Goal: Task Accomplishment & Management: Manage account settings

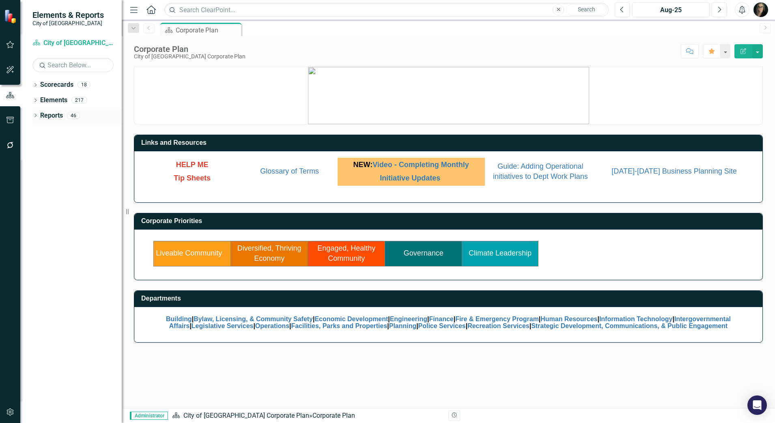
click at [35, 116] on icon "Dropdown" at bounding box center [35, 116] width 6 height 4
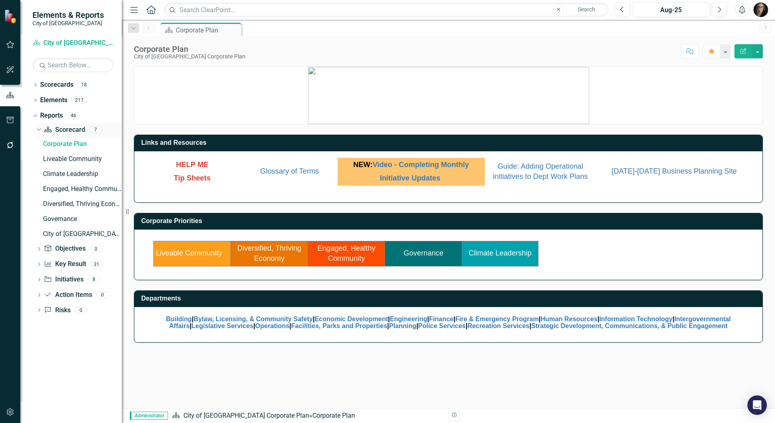
click at [40, 129] on icon at bounding box center [39, 130] width 4 height 2
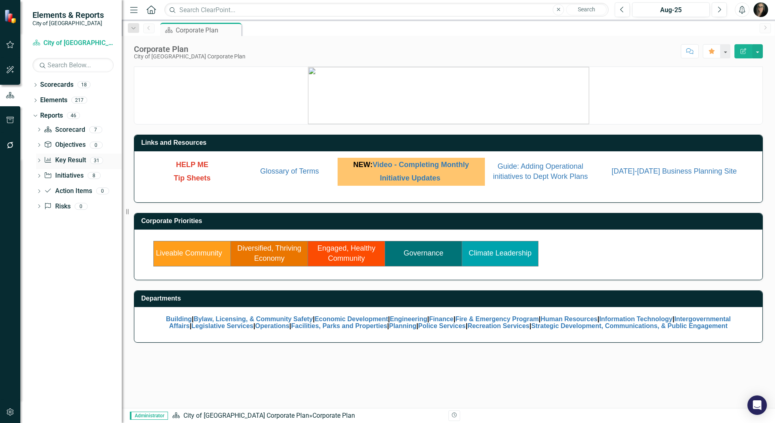
click at [39, 161] on icon "Dropdown" at bounding box center [39, 161] width 6 height 4
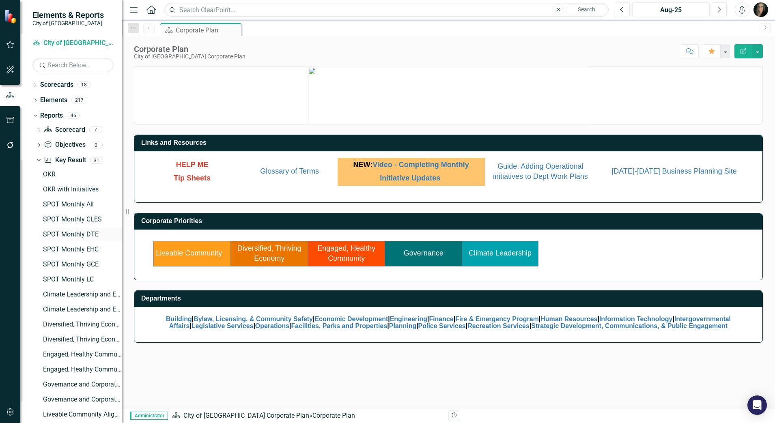
click at [69, 235] on div "SPOT Monthly DTE" at bounding box center [82, 234] width 79 height 7
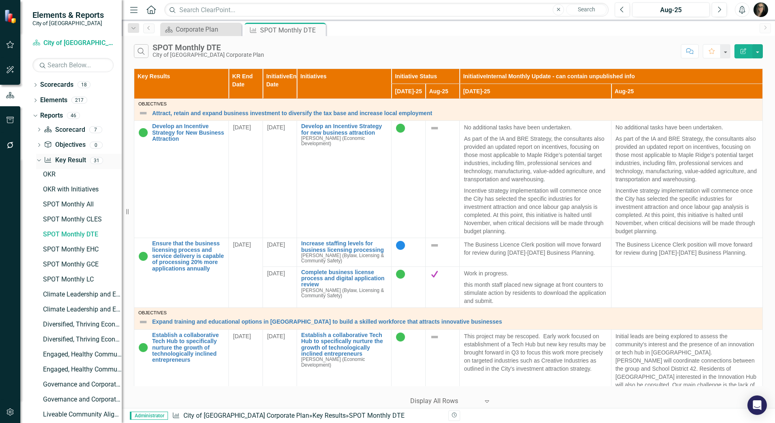
click at [38, 159] on icon "Dropdown" at bounding box center [38, 160] width 4 height 6
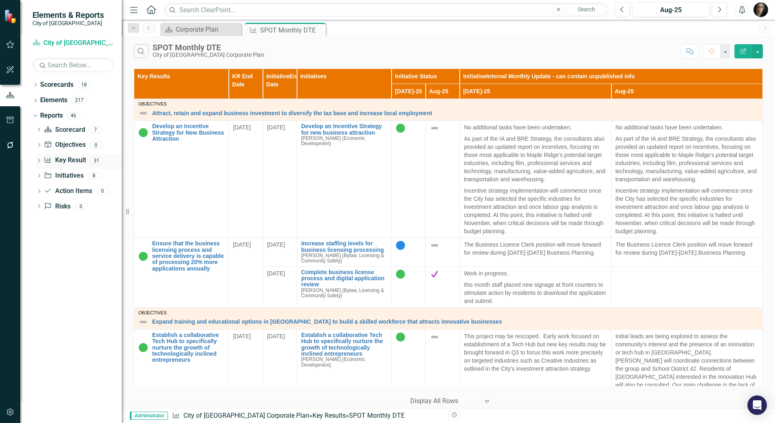
click at [37, 159] on icon "Dropdown" at bounding box center [39, 161] width 6 height 4
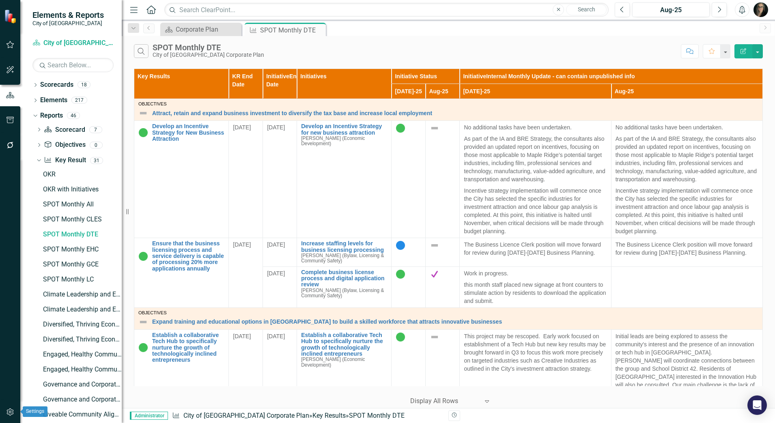
click at [11, 413] on icon "button" at bounding box center [10, 412] width 9 height 6
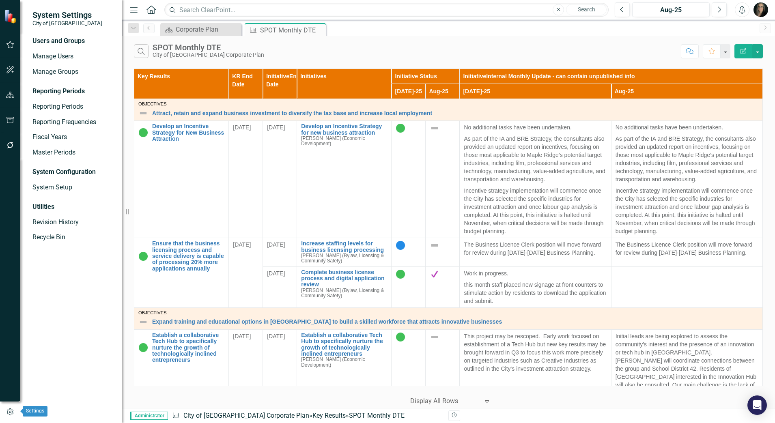
click at [11, 413] on icon "button" at bounding box center [10, 412] width 6 height 7
click at [11, 92] on icon "button" at bounding box center [10, 95] width 9 height 6
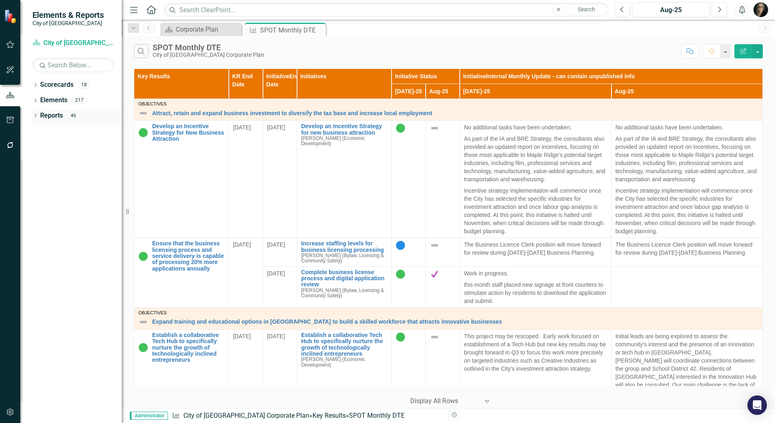
click at [34, 116] on icon "Dropdown" at bounding box center [35, 116] width 6 height 4
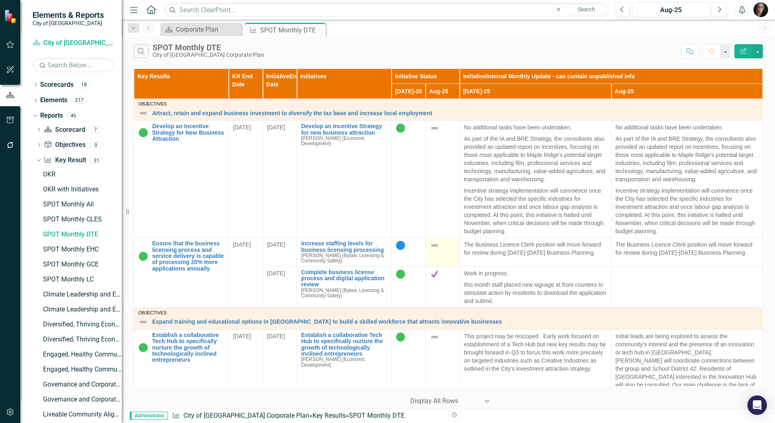
click at [432, 246] on img at bounding box center [435, 246] width 10 height 10
click at [445, 188] on td at bounding box center [443, 179] width 34 height 117
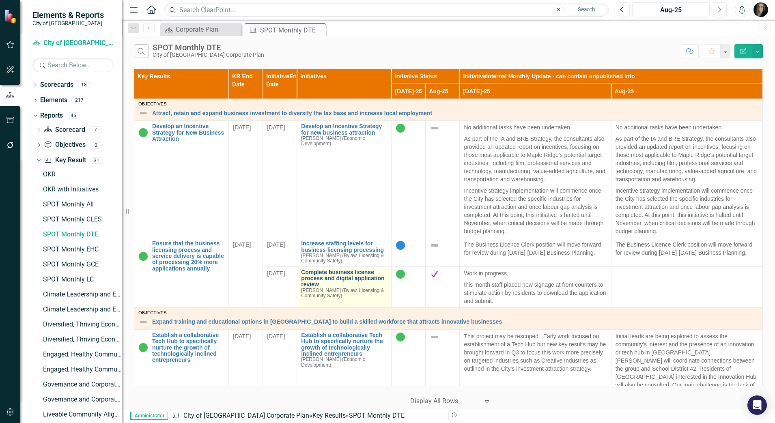
click at [364, 277] on link "Complete business license process and digital application review" at bounding box center [344, 278] width 86 height 19
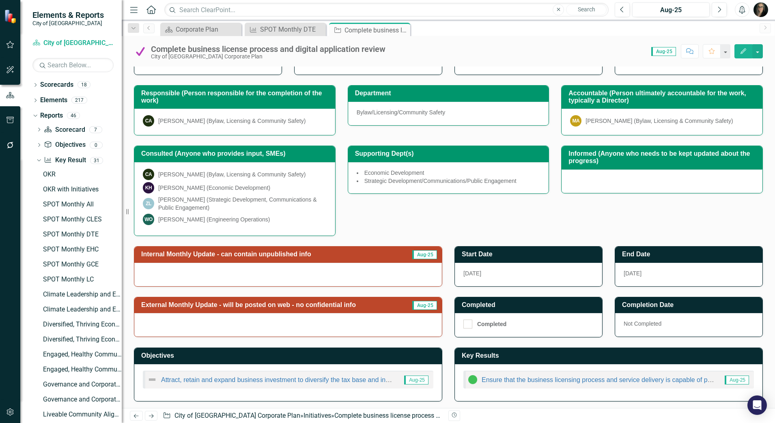
scroll to position [92, 0]
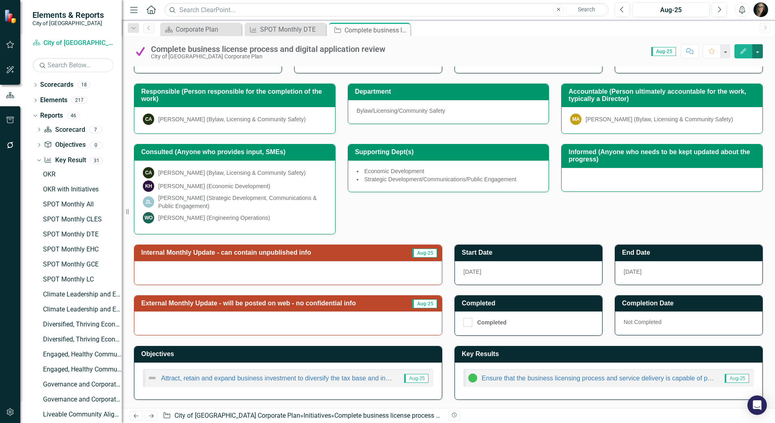
click at [758, 51] on button "button" at bounding box center [757, 51] width 11 height 14
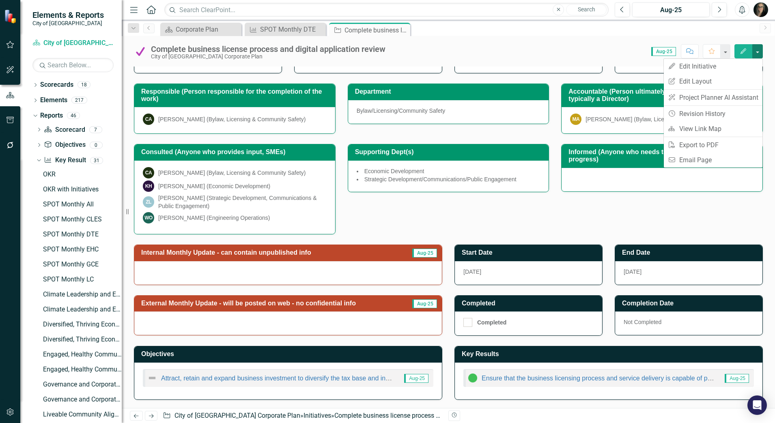
click at [758, 52] on button "button" at bounding box center [757, 51] width 11 height 14
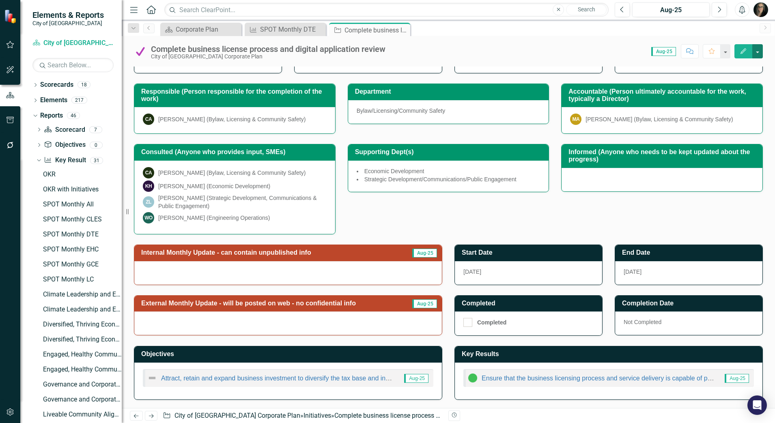
click at [755, 54] on button "button" at bounding box center [757, 51] width 11 height 14
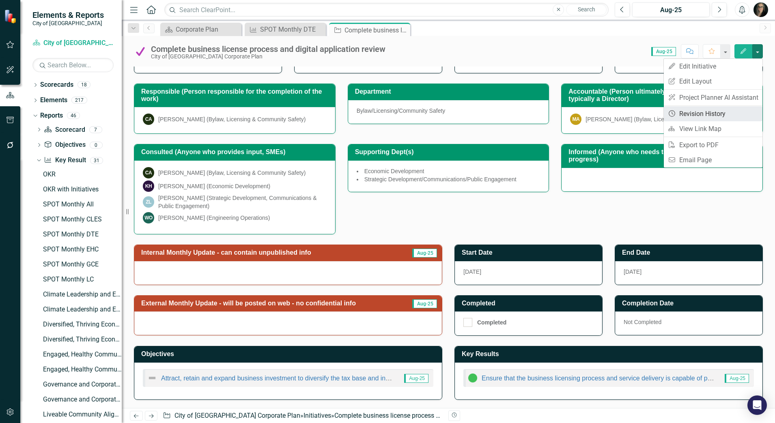
click at [721, 111] on link "Revision History Revision History" at bounding box center [713, 113] width 99 height 15
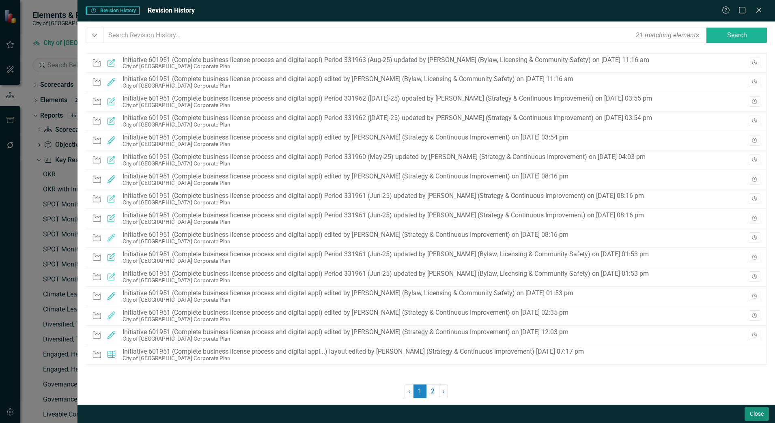
click at [752, 414] on button "Close" at bounding box center [756, 414] width 24 height 14
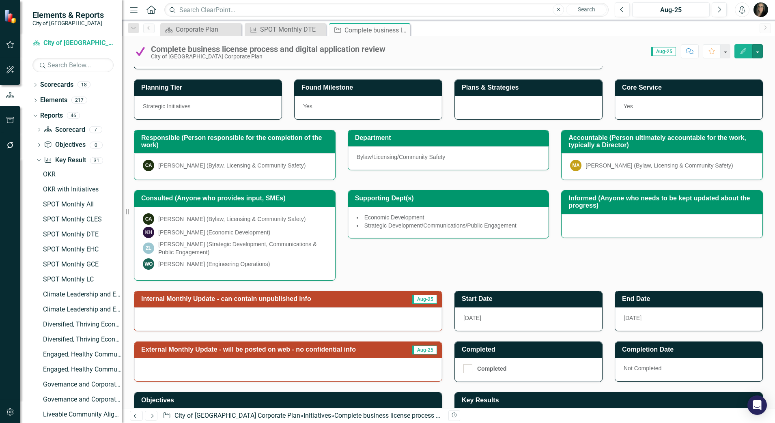
scroll to position [0, 0]
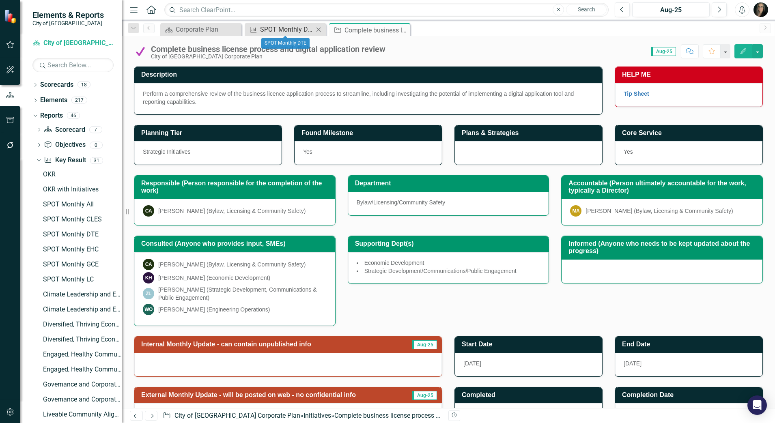
click at [285, 29] on div "SPOT Monthly DTE" at bounding box center [287, 29] width 54 height 10
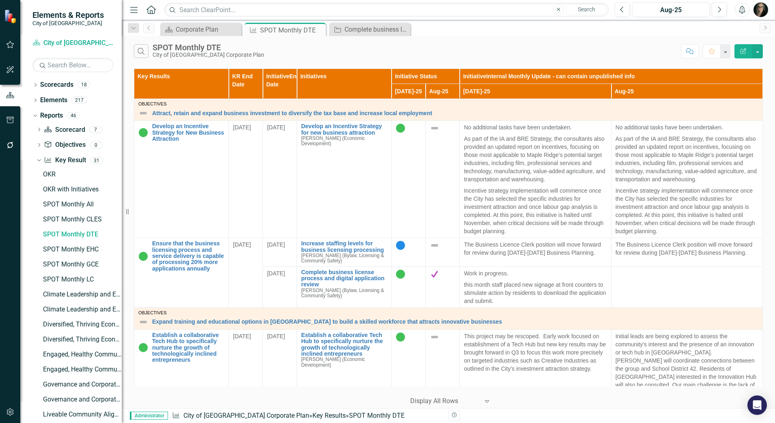
click at [286, 53] on div "Search SPOT Monthly DTE City of [GEOGRAPHIC_DATA] Corporate Plan" at bounding box center [405, 51] width 543 height 14
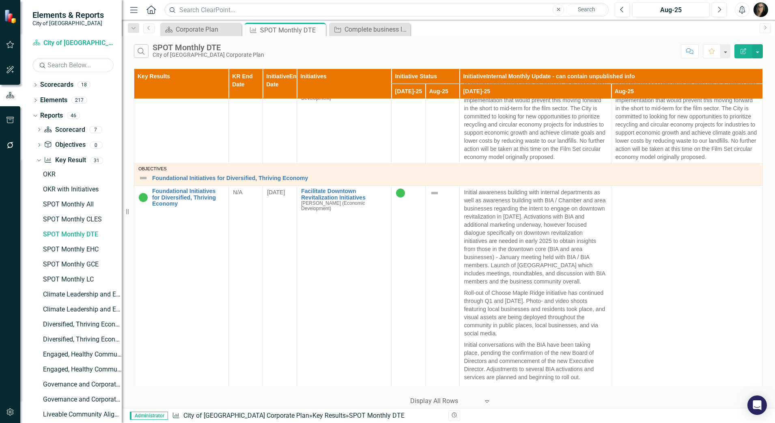
scroll to position [600, 0]
click at [136, 10] on icon "Menu" at bounding box center [134, 9] width 11 height 9
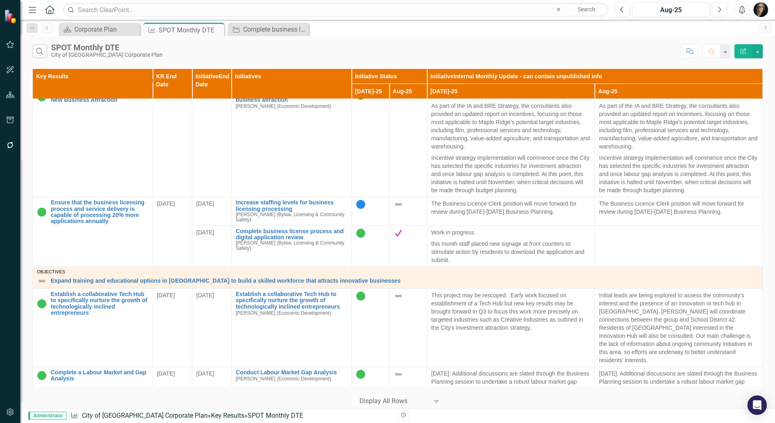
scroll to position [0, 0]
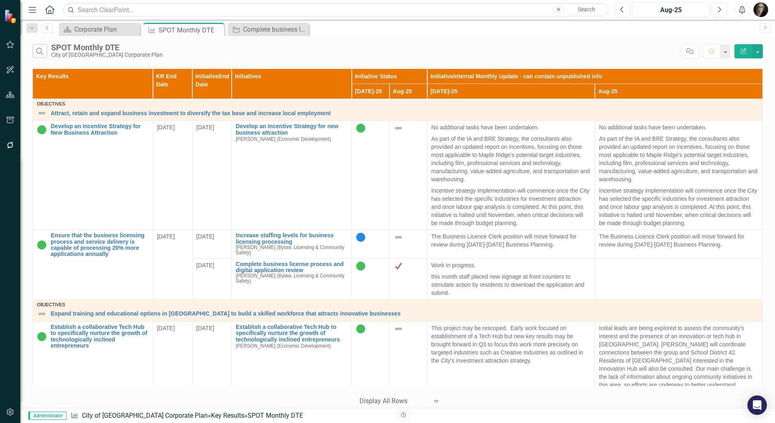
click at [432, 54] on div "Search SPOT Monthly DTE City of [GEOGRAPHIC_DATA] Corporate Plan" at bounding box center [354, 51] width 644 height 14
click at [261, 31] on div "Complete business license process and digital application review" at bounding box center [270, 29] width 54 height 10
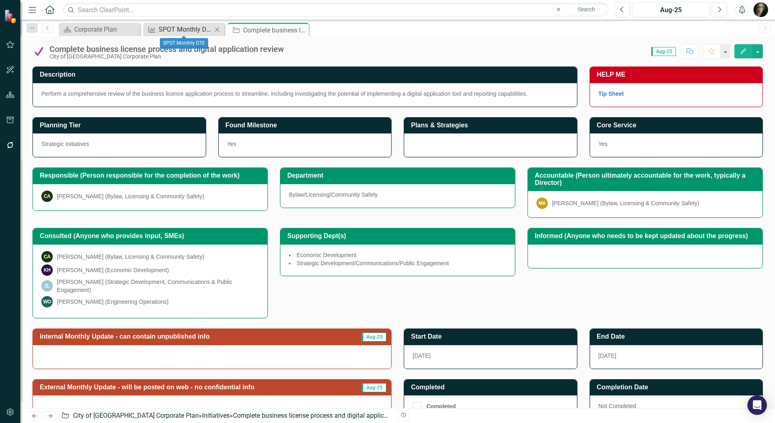
click at [172, 30] on div "SPOT Monthly DTE" at bounding box center [186, 29] width 54 height 10
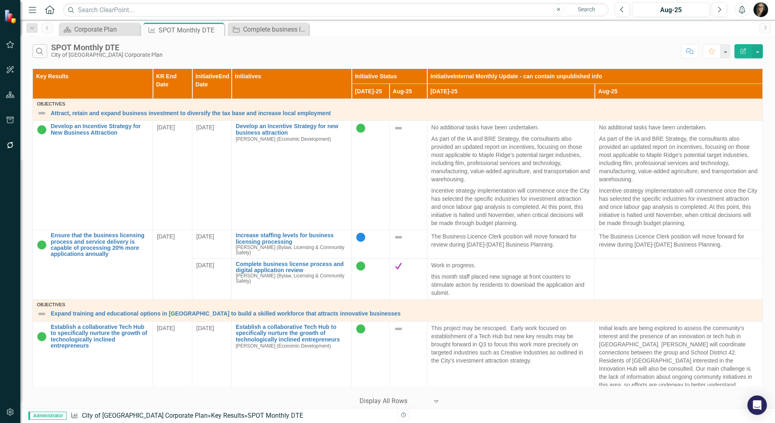
click at [276, 54] on div "Search SPOT Monthly DTE City of [GEOGRAPHIC_DATA] Corporate Plan" at bounding box center [354, 51] width 644 height 14
click at [391, 178] on td at bounding box center [408, 175] width 38 height 109
click at [399, 54] on div "Search SPOT Monthly DTE City of [GEOGRAPHIC_DATA] Corporate Plan" at bounding box center [354, 51] width 644 height 14
click at [258, 34] on div "Initiative Complete business license process and digital application review Clo…" at bounding box center [268, 29] width 81 height 13
click at [259, 31] on div "Complete business license process and digital application review" at bounding box center [270, 29] width 54 height 10
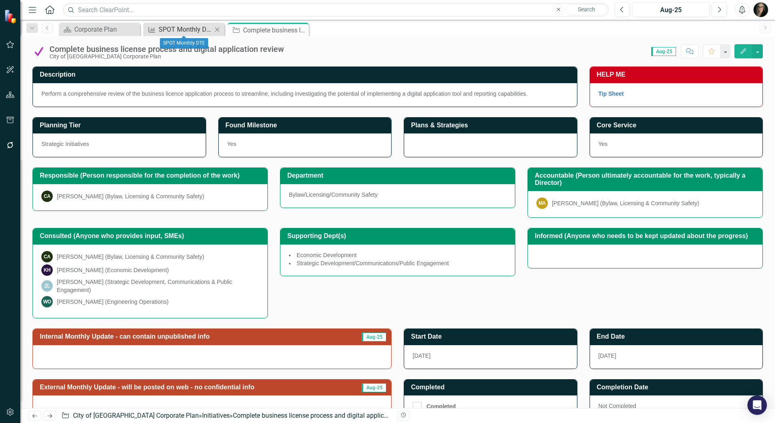
click at [183, 30] on div "SPOT Monthly DTE" at bounding box center [186, 29] width 54 height 10
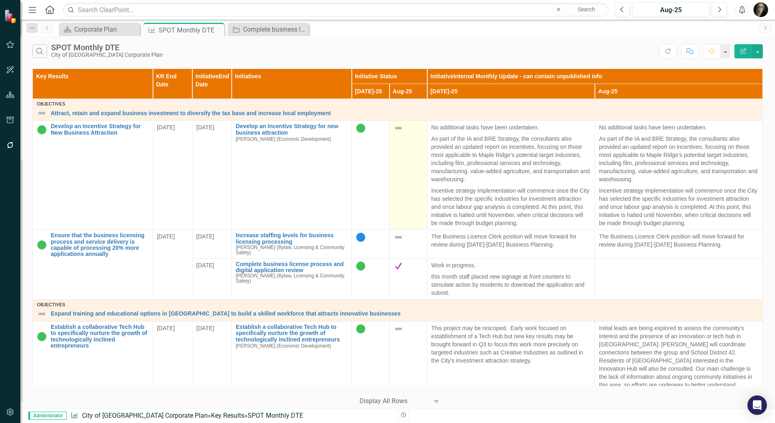
click at [396, 128] on img at bounding box center [399, 128] width 10 height 10
click at [396, 129] on img at bounding box center [399, 128] width 10 height 10
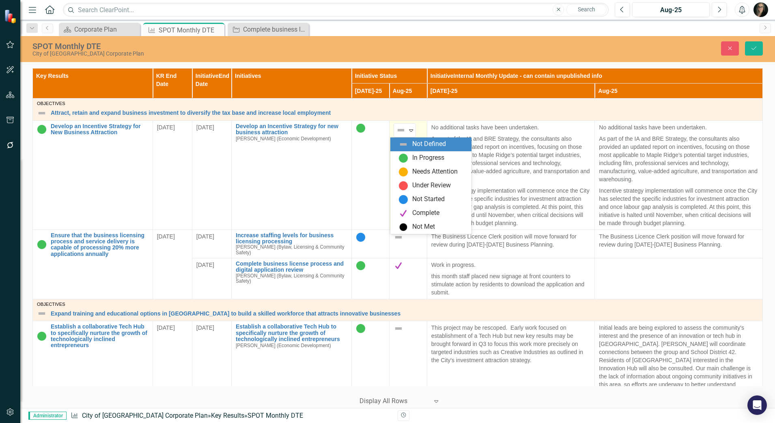
click at [396, 129] on img at bounding box center [401, 130] width 10 height 10
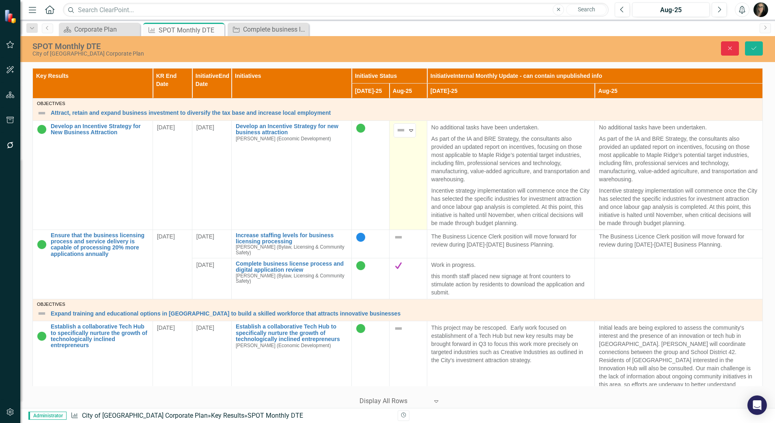
click at [729, 47] on icon "Close" at bounding box center [729, 48] width 7 height 6
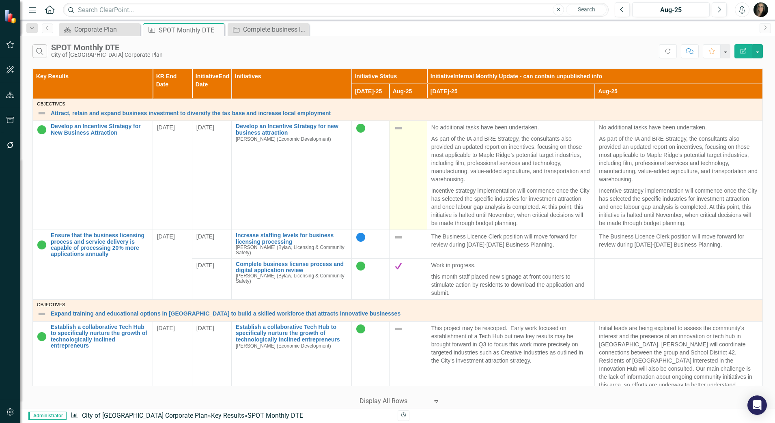
click at [395, 128] on img at bounding box center [399, 128] width 10 height 10
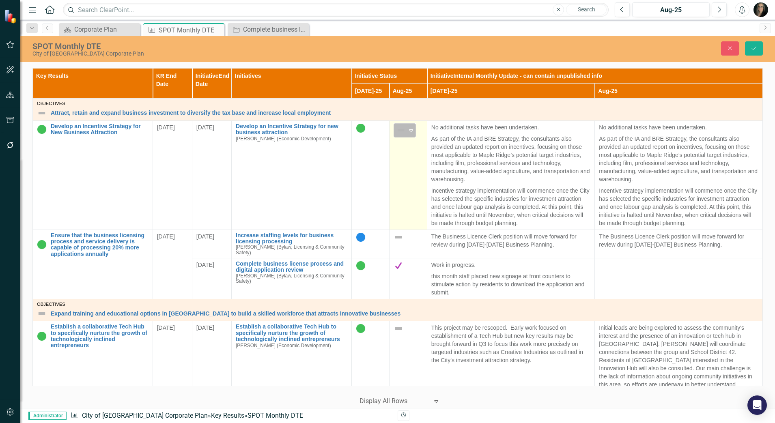
click at [396, 129] on img at bounding box center [401, 130] width 10 height 10
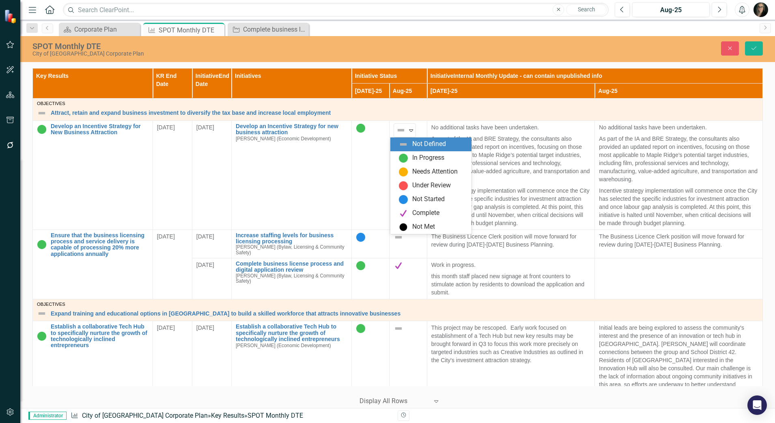
click at [402, 157] on img at bounding box center [403, 158] width 10 height 10
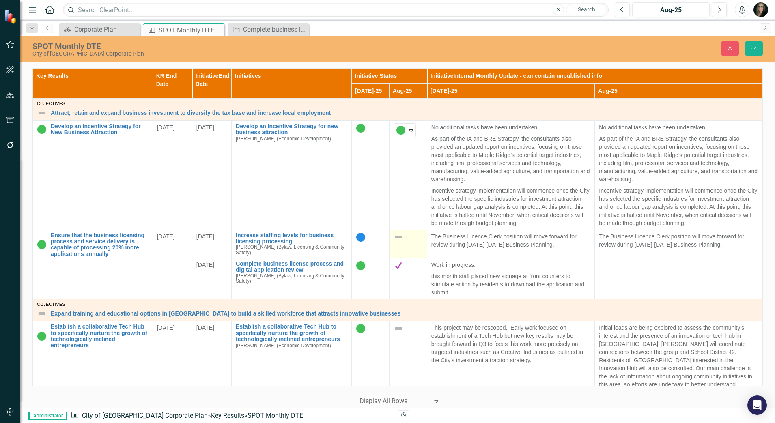
click at [397, 237] on img at bounding box center [399, 237] width 10 height 10
click at [398, 241] on img at bounding box center [401, 239] width 10 height 10
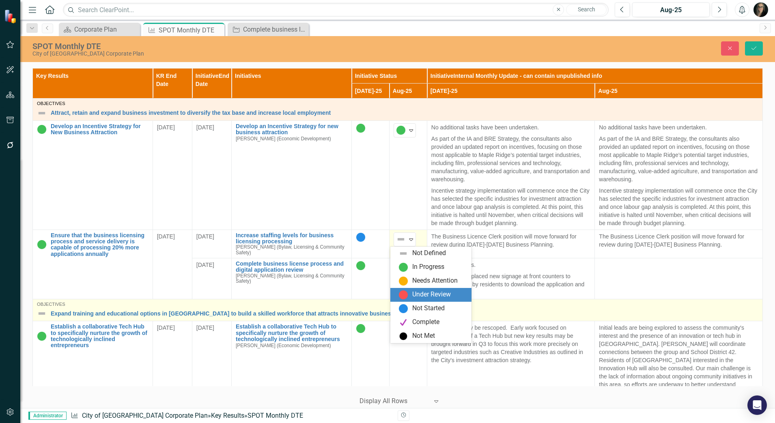
click at [414, 308] on div "Not Started" at bounding box center [428, 308] width 32 height 9
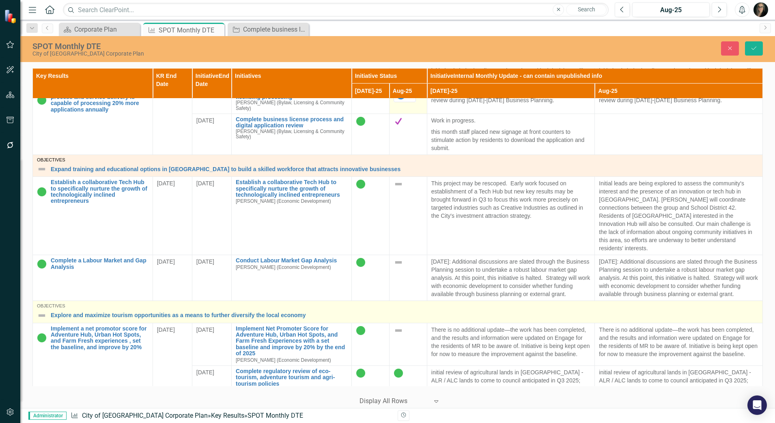
scroll to position [203, 0]
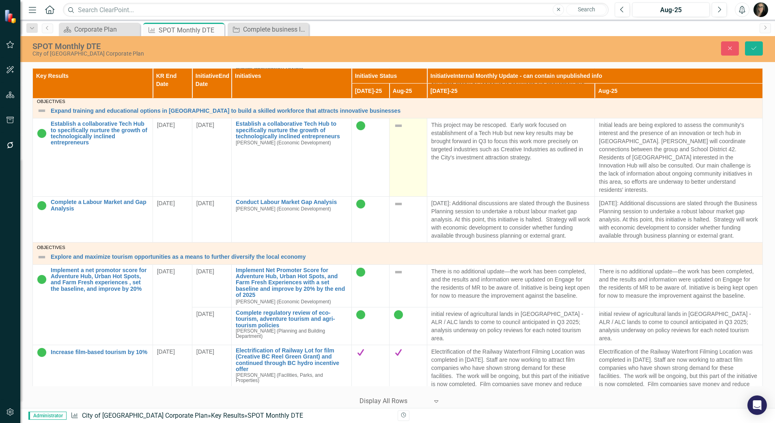
click at [395, 146] on td at bounding box center [408, 157] width 38 height 78
click at [395, 145] on td at bounding box center [408, 157] width 38 height 78
click at [394, 127] on img at bounding box center [399, 126] width 10 height 10
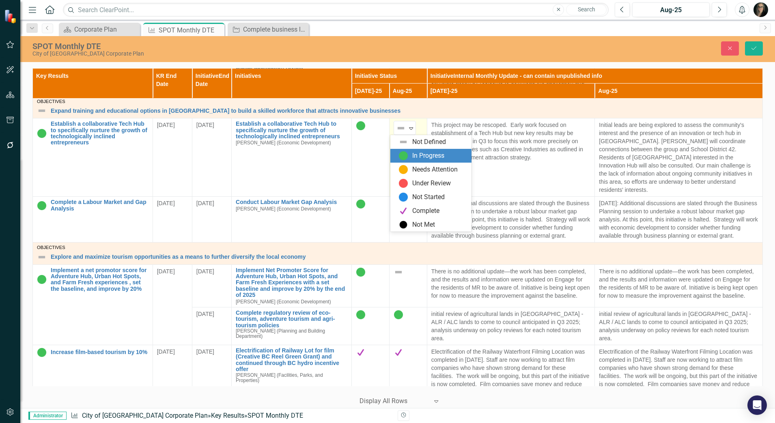
click at [407, 153] on img at bounding box center [403, 156] width 10 height 10
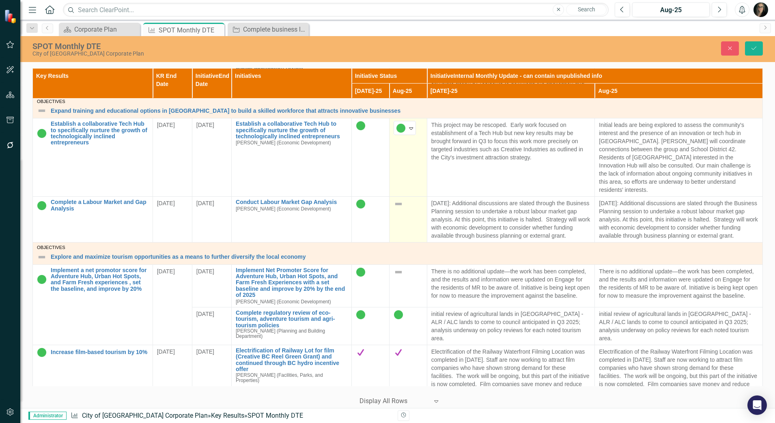
click at [400, 199] on div at bounding box center [408, 204] width 29 height 10
drag, startPoint x: 400, startPoint y: 196, endPoint x: 395, endPoint y: 198, distance: 6.4
click at [396, 202] on img at bounding box center [401, 207] width 10 height 10
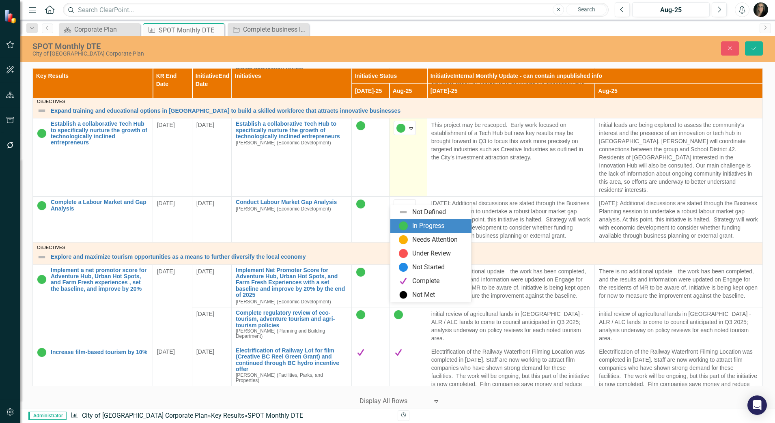
click at [407, 221] on img at bounding box center [403, 226] width 10 height 10
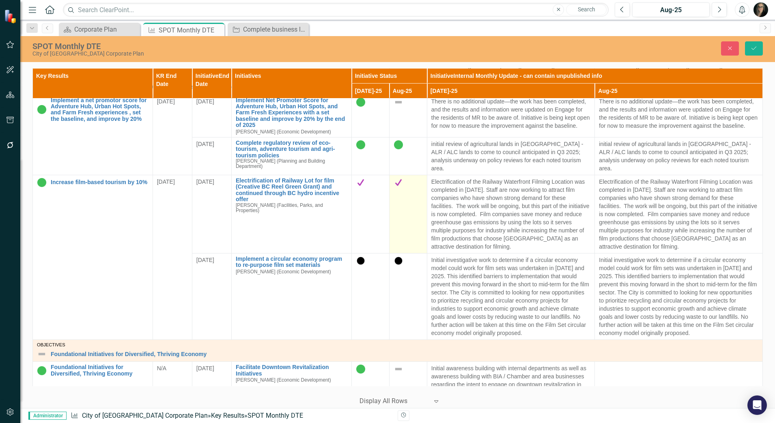
scroll to position [355, 0]
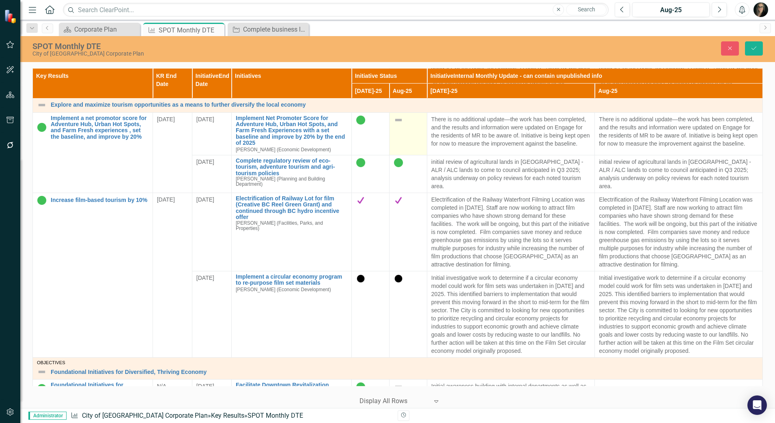
click at [396, 124] on img at bounding box center [399, 120] width 10 height 10
click at [396, 119] on img at bounding box center [399, 120] width 10 height 10
click at [398, 121] on img at bounding box center [401, 122] width 10 height 10
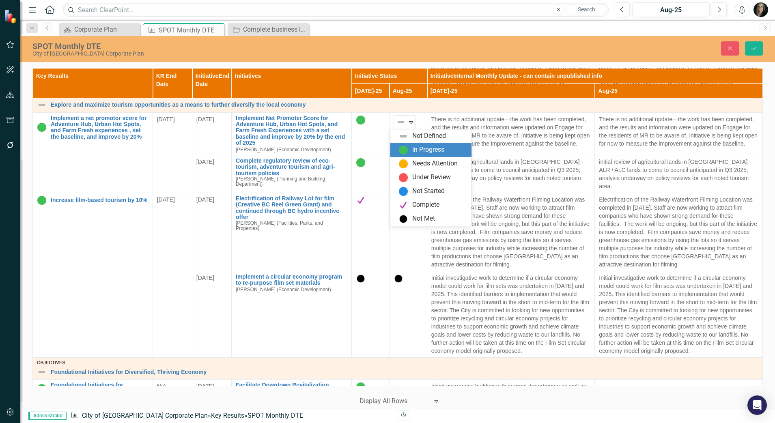
click at [407, 146] on img at bounding box center [403, 150] width 10 height 10
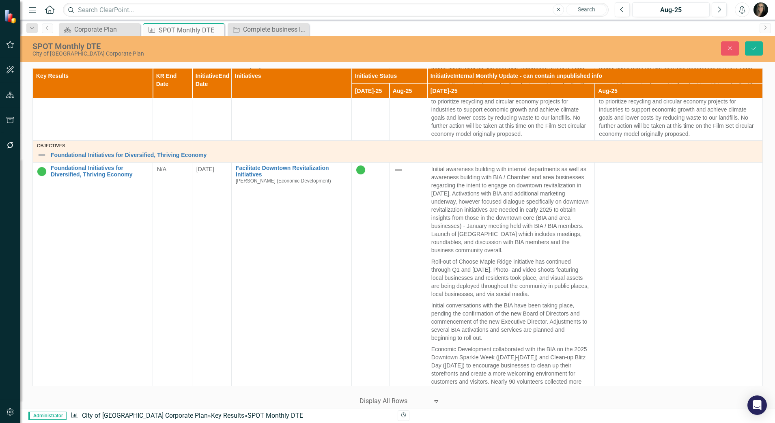
scroll to position [609, 0]
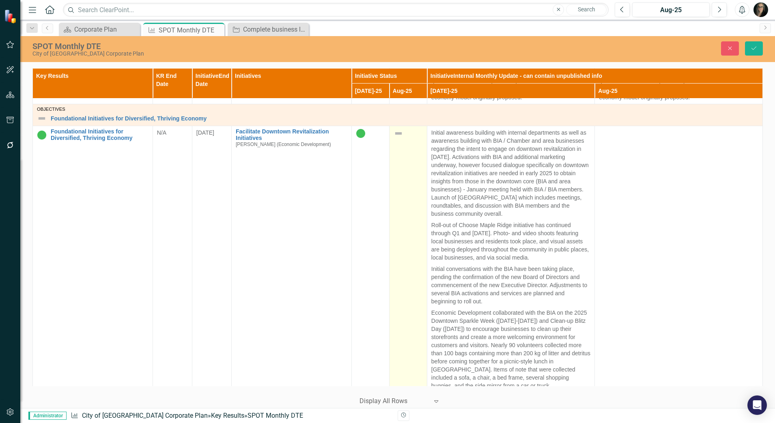
click at [394, 132] on img at bounding box center [399, 134] width 10 height 10
click at [394, 135] on img at bounding box center [399, 134] width 10 height 10
click at [397, 137] on img at bounding box center [401, 136] width 10 height 10
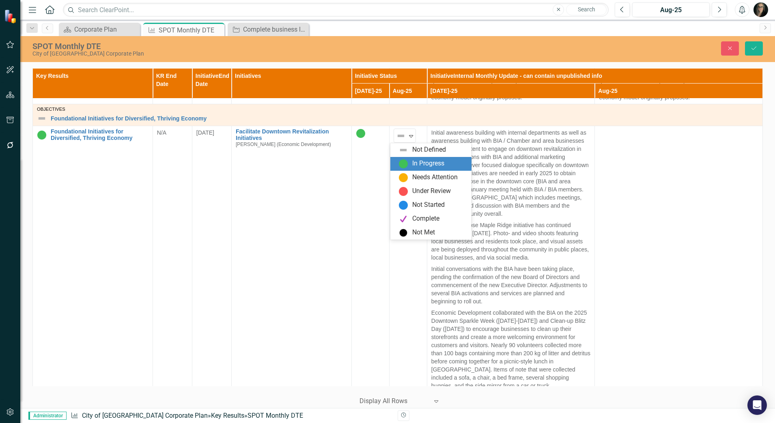
click at [401, 160] on img at bounding box center [403, 164] width 10 height 10
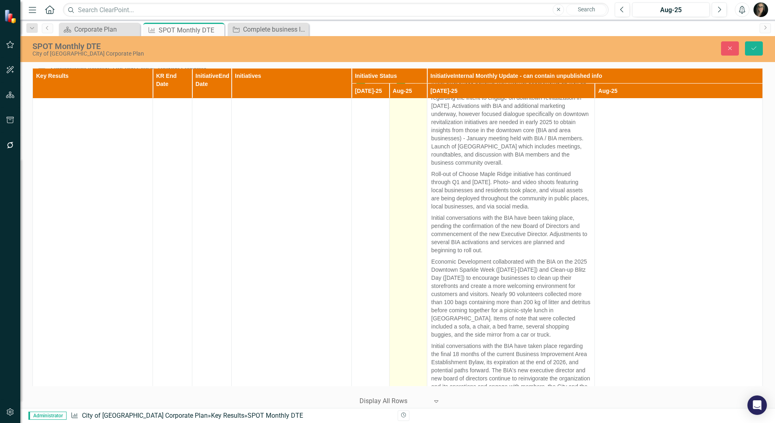
scroll to position [825, 0]
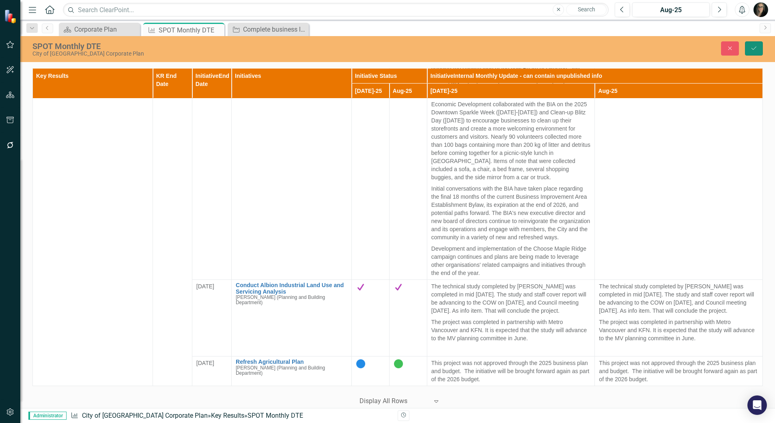
click at [752, 49] on icon "Save" at bounding box center [753, 48] width 7 height 6
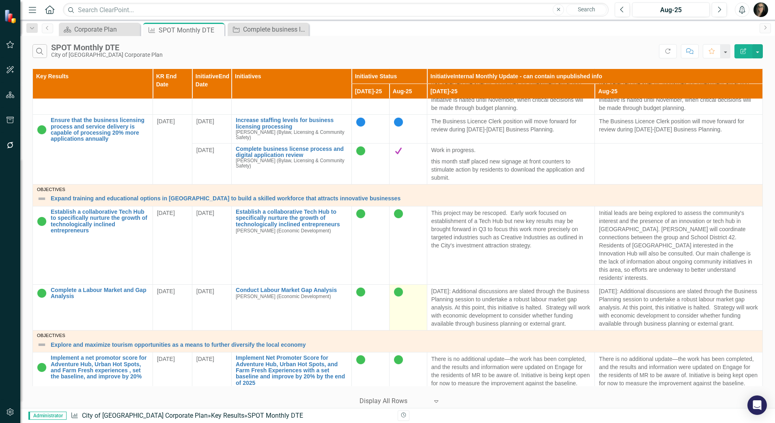
scroll to position [0, 0]
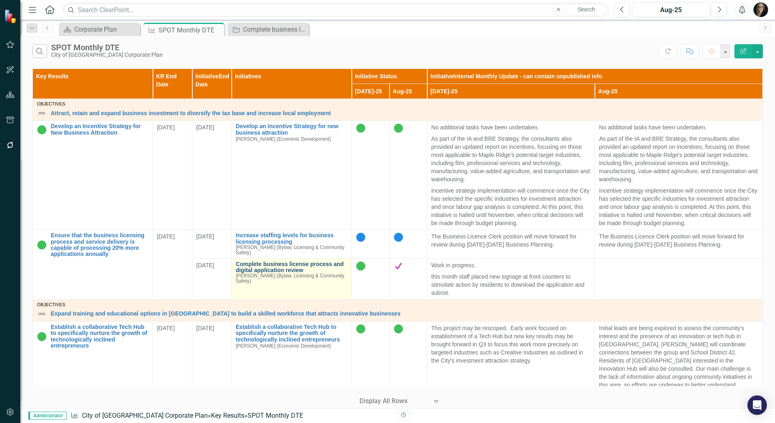
click at [275, 267] on link "Complete business license process and digital application review" at bounding box center [292, 267] width 112 height 13
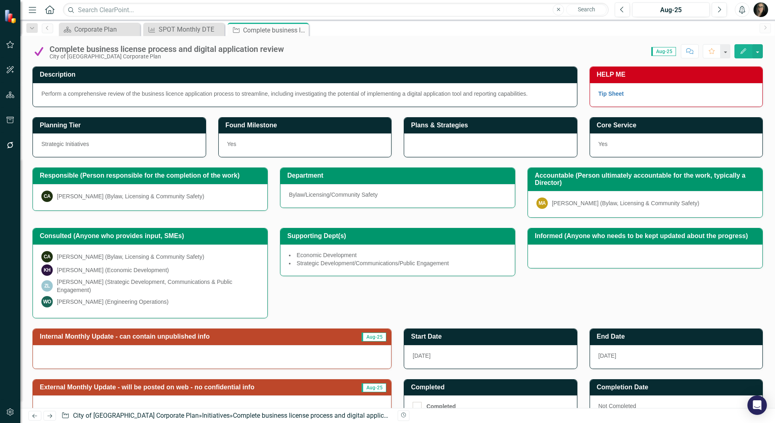
click at [41, 54] on img at bounding box center [38, 51] width 13 height 13
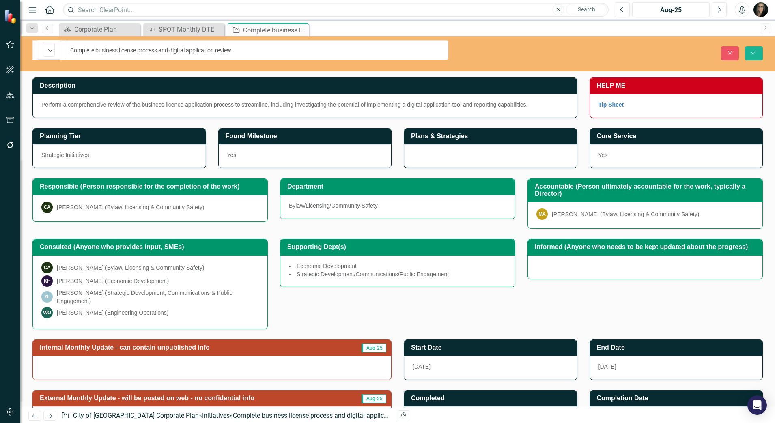
click at [43, 54] on div "Complete Expand" at bounding box center [49, 50] width 12 height 14
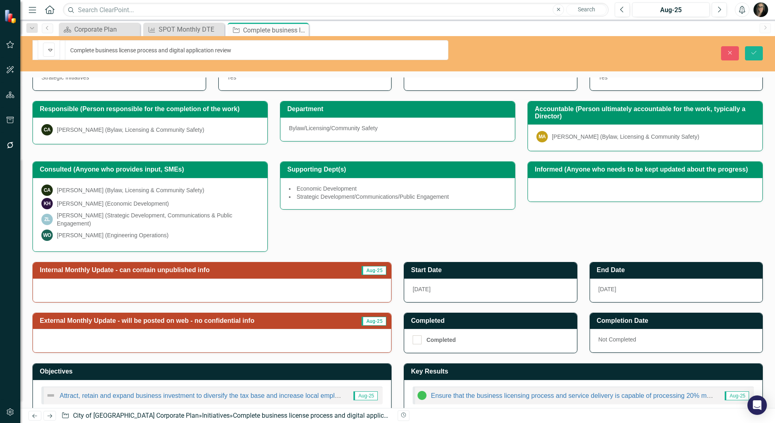
scroll to position [79, 0]
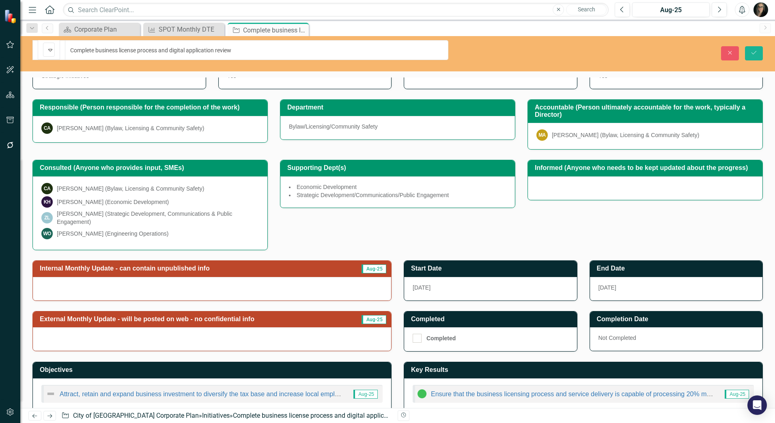
click at [316, 263] on td "Internal Monthly Update - can contain unpublished info" at bounding box center [191, 269] width 302 height 13
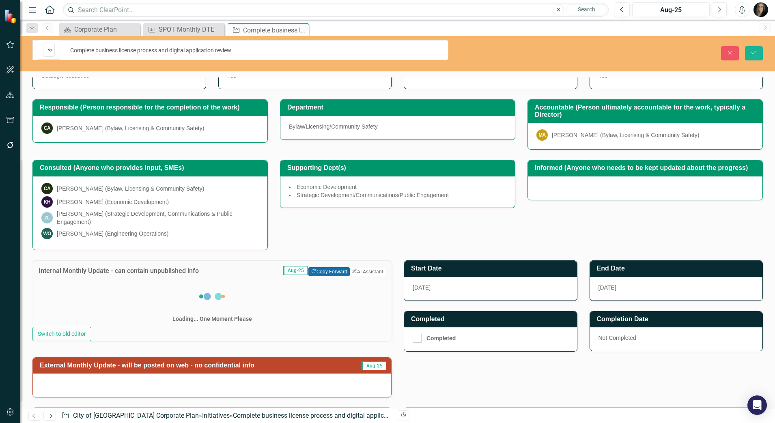
click at [330, 267] on button "Copy Forward Copy Forward" at bounding box center [328, 271] width 41 height 9
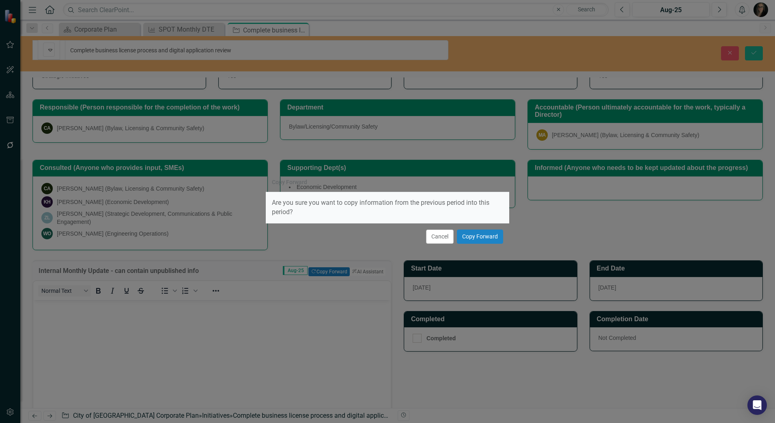
scroll to position [0, 0]
click at [477, 240] on button "Copy Forward" at bounding box center [480, 237] width 46 height 14
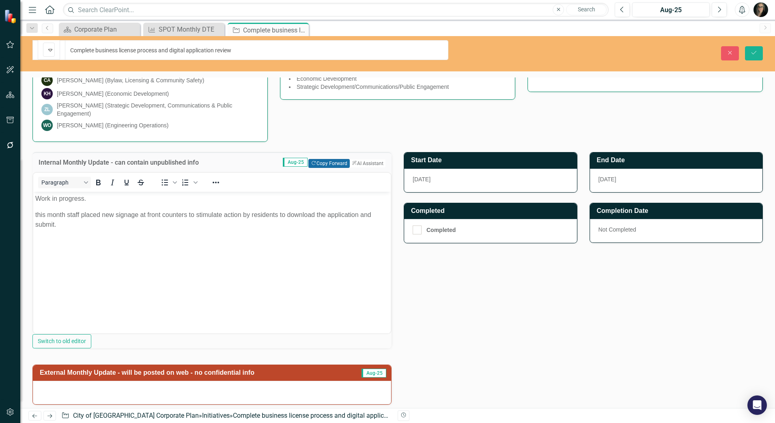
scroll to position [259, 0]
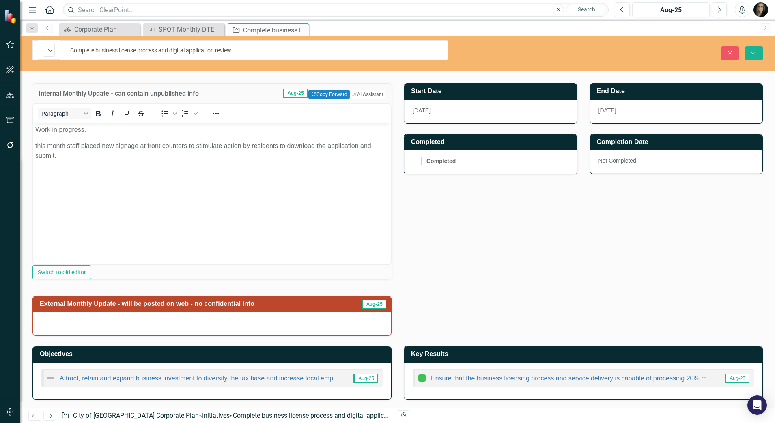
click at [333, 301] on h3 "External Monthly Update - will be posted on web - no confidential info" at bounding box center [195, 303] width 310 height 7
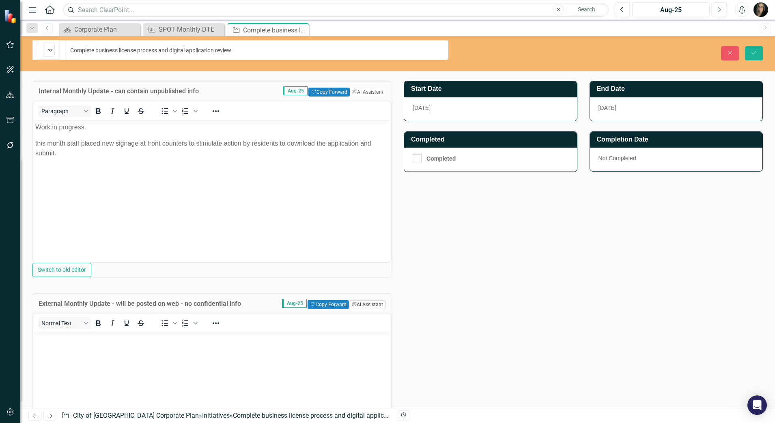
scroll to position [0, 0]
click at [332, 307] on button "Copy Forward Copy Forward" at bounding box center [328, 304] width 41 height 9
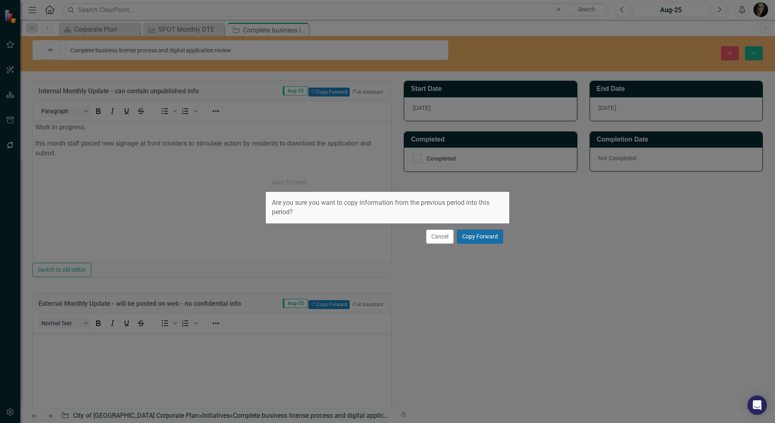
click at [467, 236] on button "Copy Forward" at bounding box center [480, 237] width 46 height 14
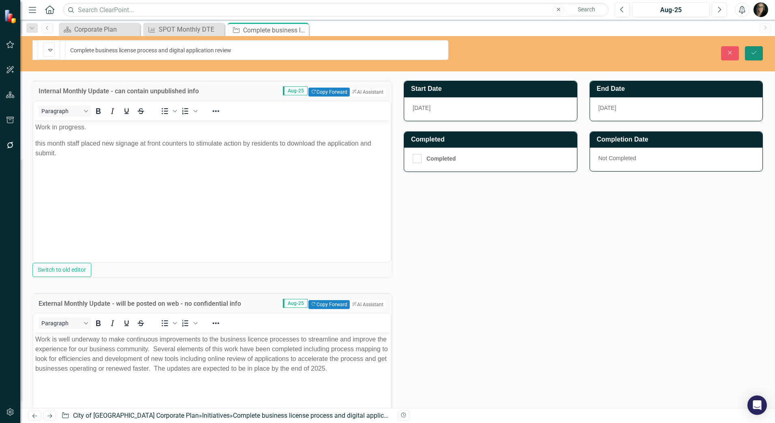
click at [755, 50] on icon "Save" at bounding box center [753, 53] width 7 height 6
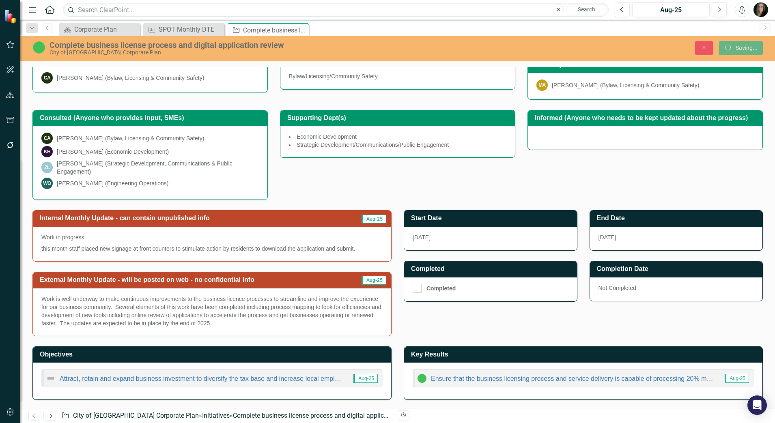
scroll to position [114, 0]
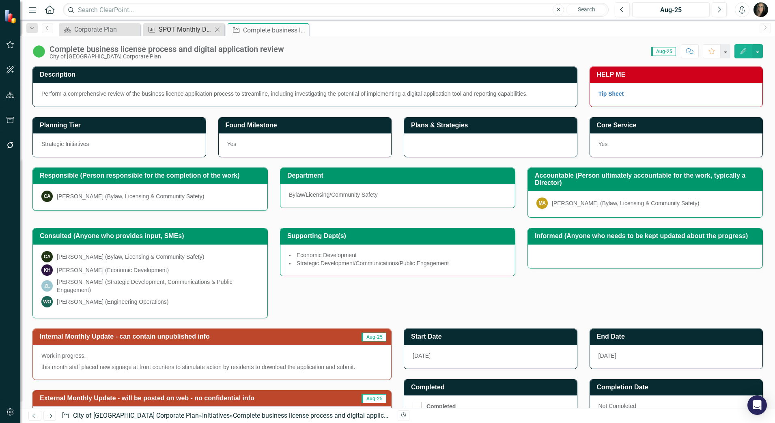
click at [196, 30] on div "SPOT Monthly DTE" at bounding box center [186, 29] width 54 height 10
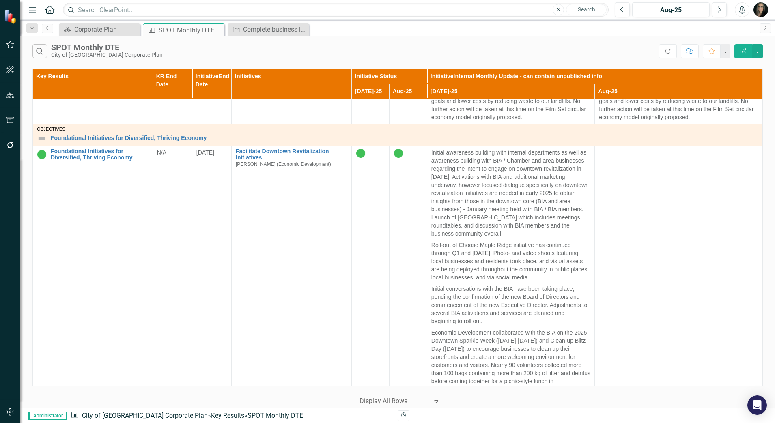
scroll to position [572, 0]
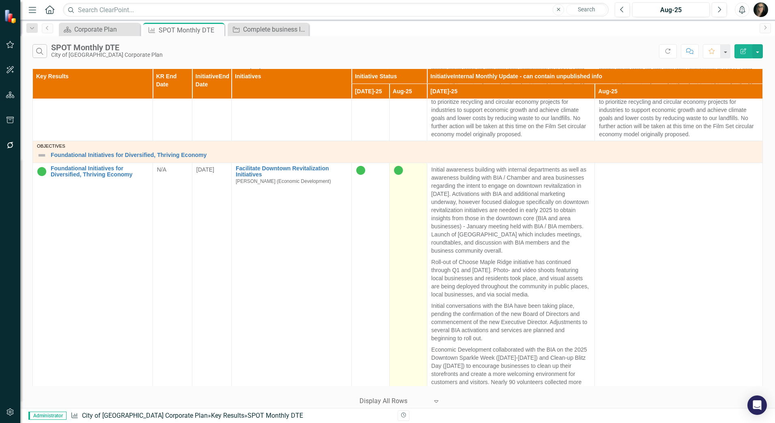
click at [398, 172] on img at bounding box center [399, 171] width 10 height 10
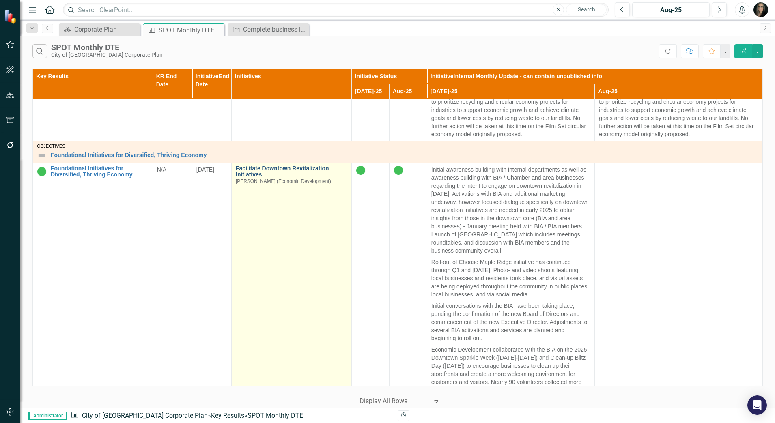
click at [283, 167] on link "Facilitate Downtown Revitalization Initiatives" at bounding box center [292, 172] width 112 height 13
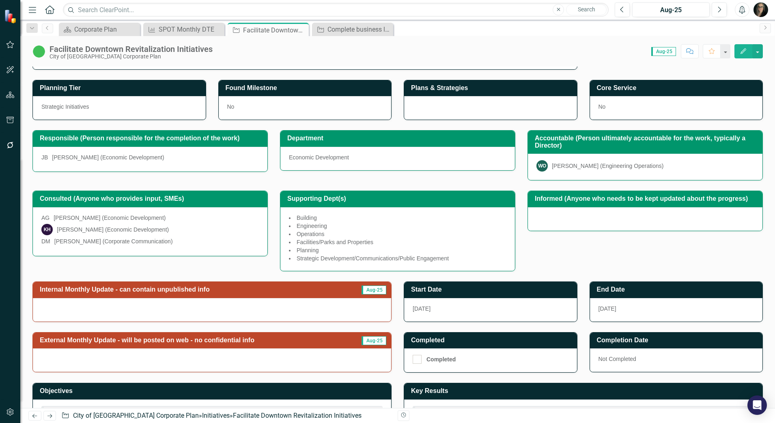
scroll to position [90, 0]
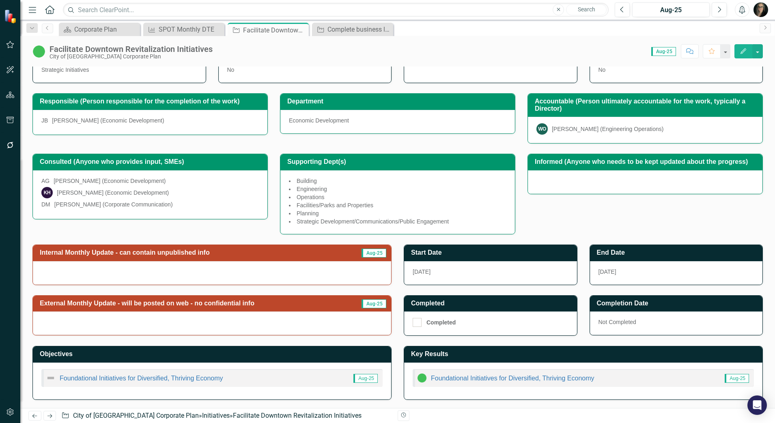
click at [323, 250] on h3 "Internal Monthly Update - can contain unpublished info" at bounding box center [191, 252] width 302 height 7
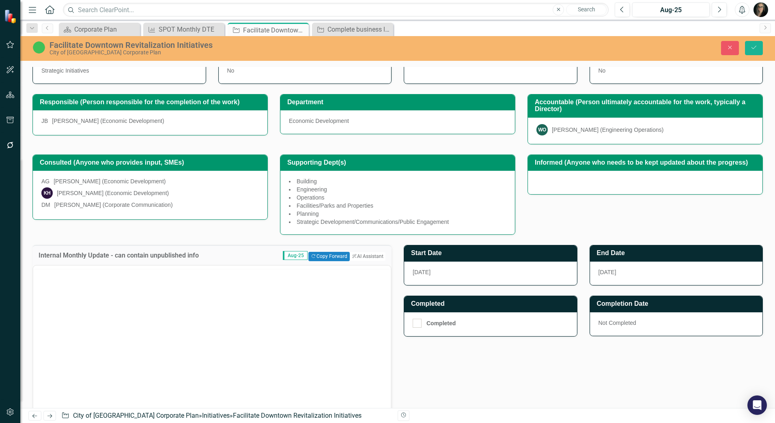
scroll to position [0, 0]
click at [325, 259] on button "Copy Forward Copy Forward" at bounding box center [328, 256] width 41 height 9
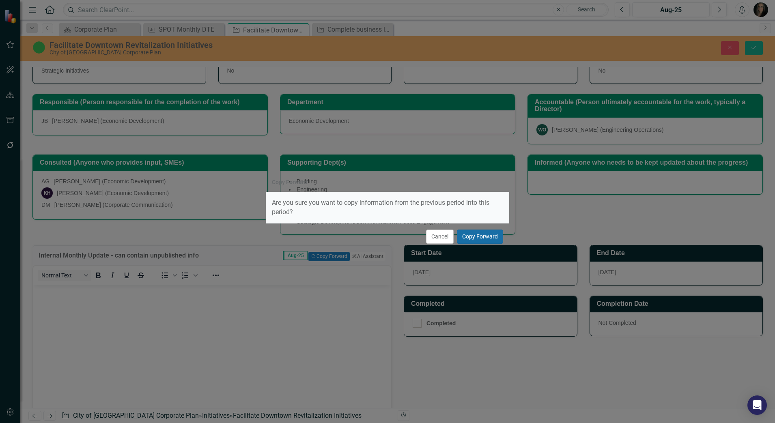
click at [484, 234] on button "Copy Forward" at bounding box center [480, 237] width 46 height 14
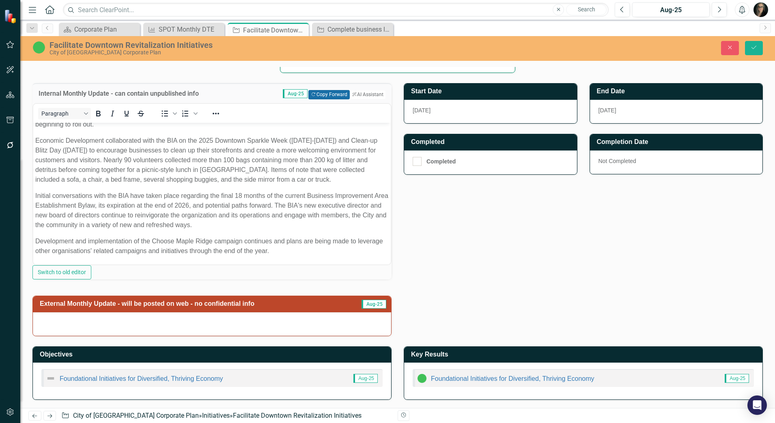
scroll to position [270, 0]
click at [326, 301] on h3 "External Monthly Update - will be posted on web - no confidential info" at bounding box center [195, 303] width 310 height 7
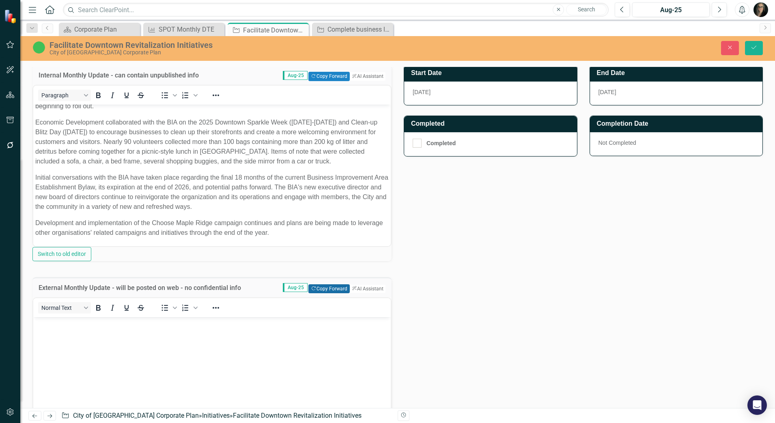
scroll to position [0, 0]
click at [331, 293] on button "Copy Forward Copy Forward" at bounding box center [328, 288] width 41 height 9
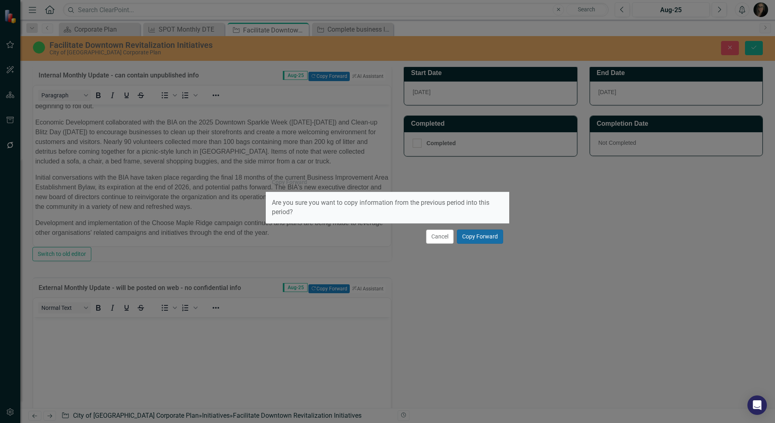
click at [474, 238] on button "Copy Forward" at bounding box center [480, 237] width 46 height 14
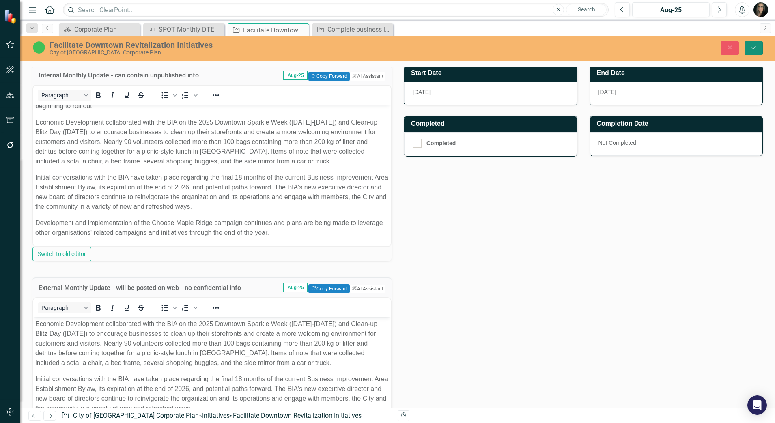
click at [757, 45] on icon "Save" at bounding box center [753, 48] width 7 height 6
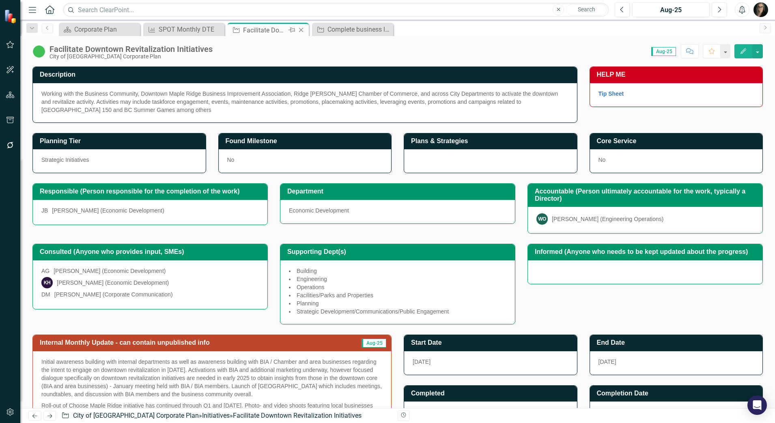
click at [302, 30] on icon at bounding box center [301, 30] width 4 height 4
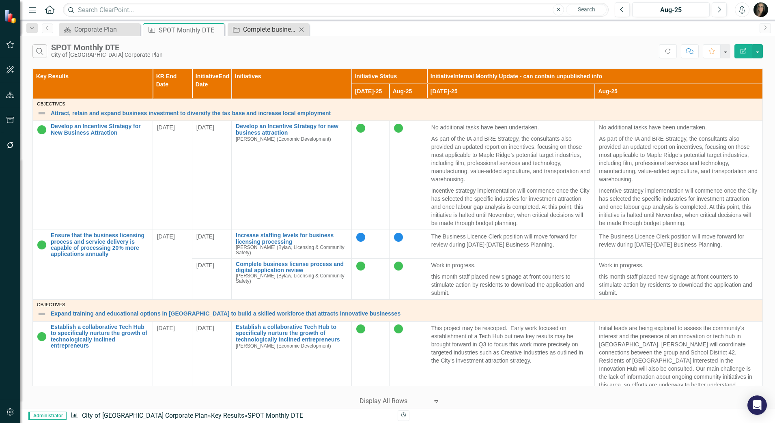
click at [267, 30] on div "Complete business license process and digital application review" at bounding box center [270, 29] width 54 height 10
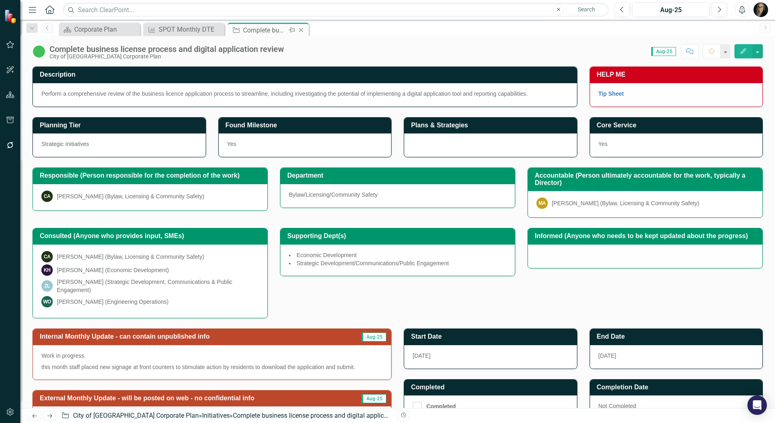
click at [301, 31] on icon "Close" at bounding box center [301, 30] width 8 height 6
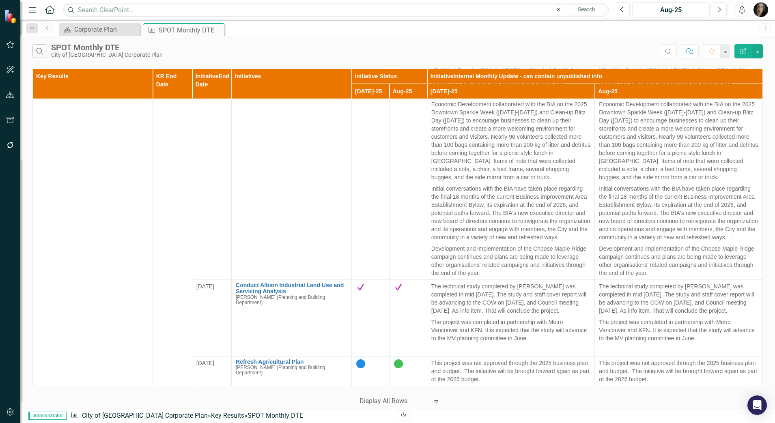
scroll to position [826, 0]
click at [394, 366] on img at bounding box center [399, 364] width 10 height 10
click at [396, 366] on img at bounding box center [399, 364] width 10 height 10
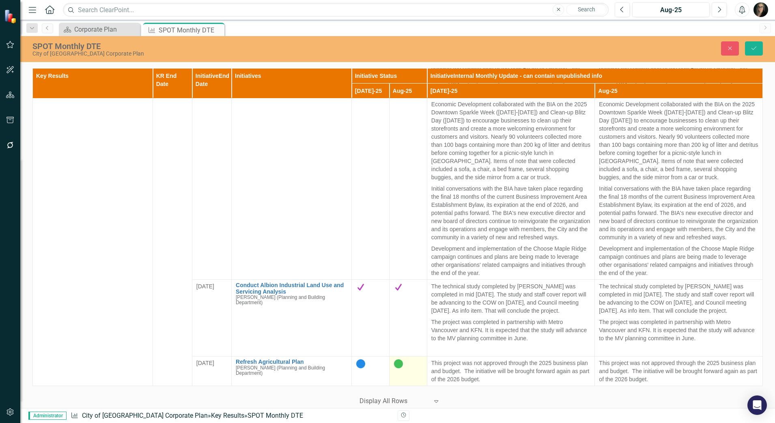
scroll to position [825, 0]
click at [400, 366] on img at bounding box center [401, 366] width 10 height 10
click at [755, 47] on icon "submit" at bounding box center [753, 48] width 5 height 3
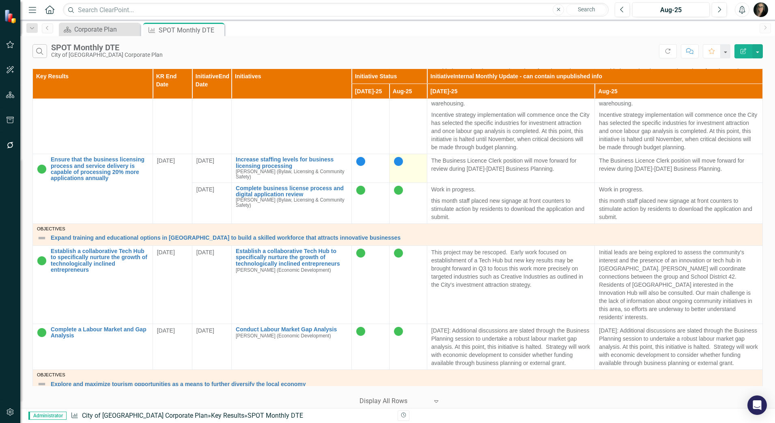
scroll to position [0, 0]
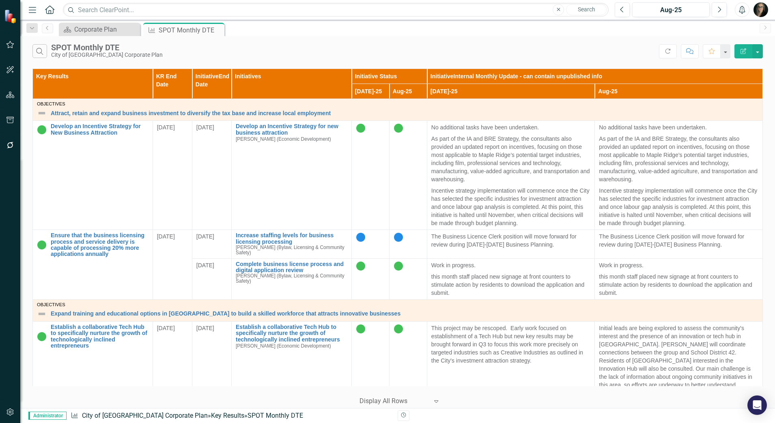
click at [188, 54] on div "Search SPOT Monthly DTE City of [GEOGRAPHIC_DATA] Corporate Plan" at bounding box center [345, 51] width 626 height 14
click at [30, 9] on icon "Menu" at bounding box center [32, 9] width 11 height 9
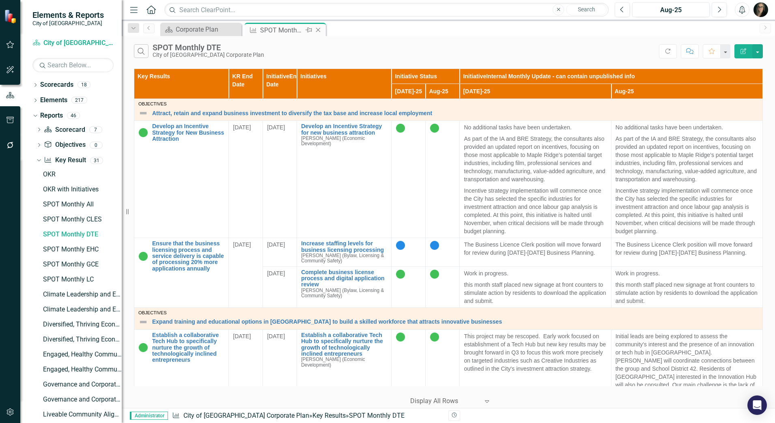
click at [320, 30] on icon "Close" at bounding box center [318, 30] width 8 height 6
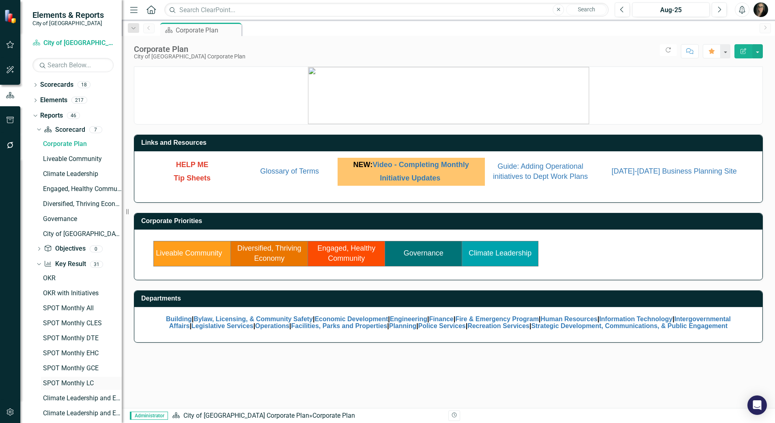
click at [73, 381] on div "SPOT Monthly LC" at bounding box center [82, 383] width 79 height 7
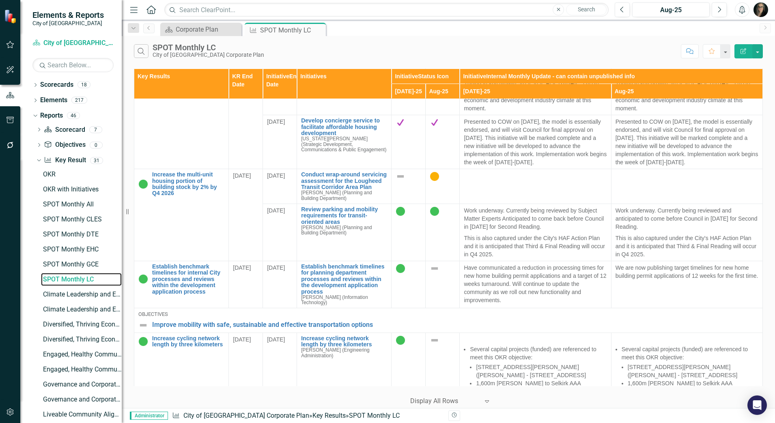
scroll to position [406, 0]
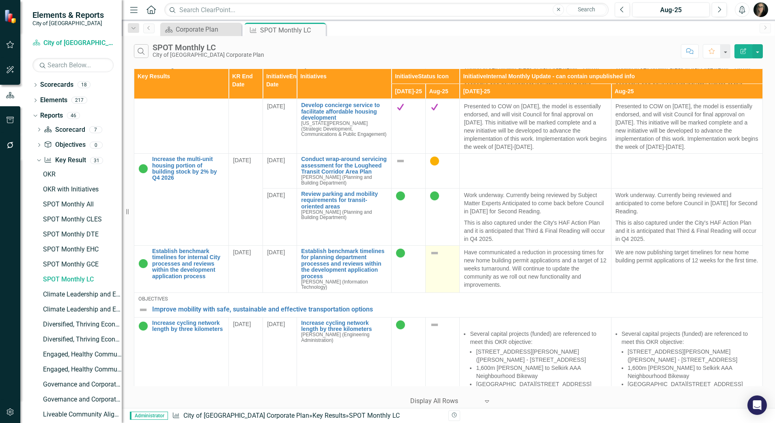
click at [434, 258] on img at bounding box center [435, 253] width 10 height 10
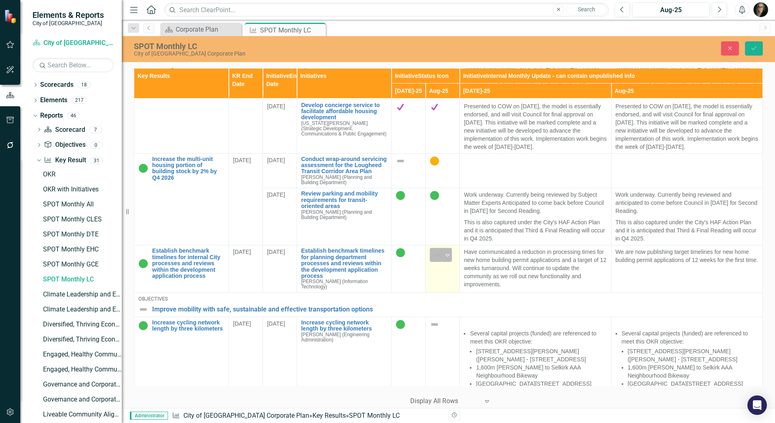
click at [436, 260] on img at bounding box center [437, 255] width 10 height 10
click at [733, 48] on icon "Close" at bounding box center [729, 48] width 7 height 6
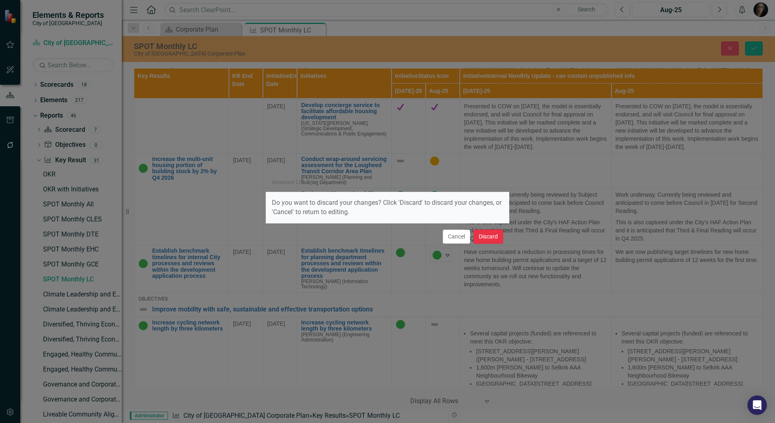
click at [488, 235] on button "Discard" at bounding box center [488, 237] width 30 height 14
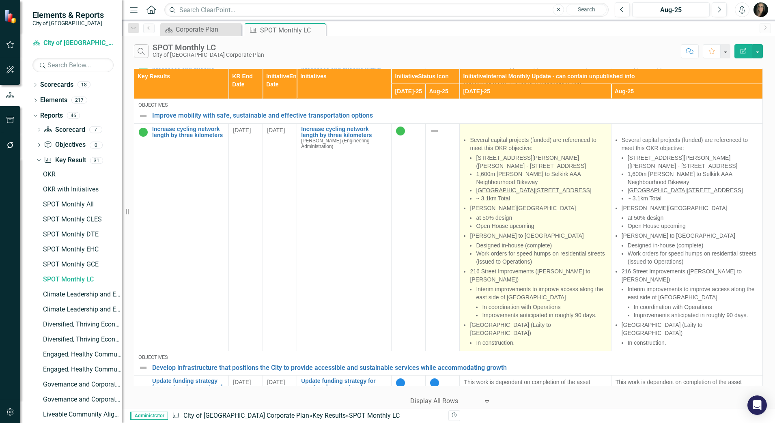
scroll to position [624, 0]
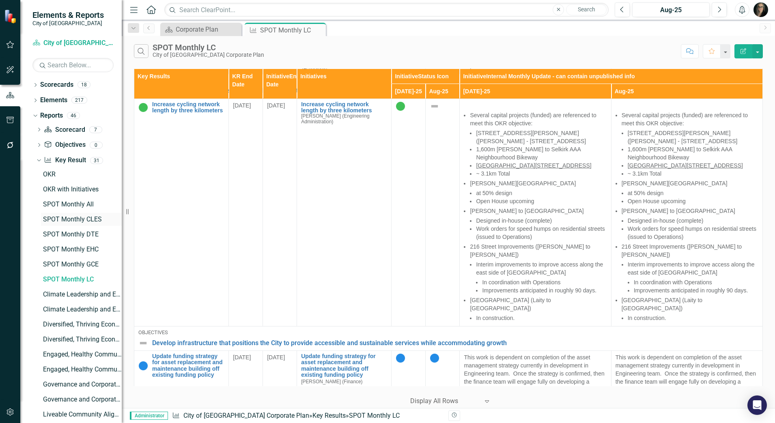
click at [93, 219] on div "SPOT Monthly CLES" at bounding box center [82, 219] width 79 height 7
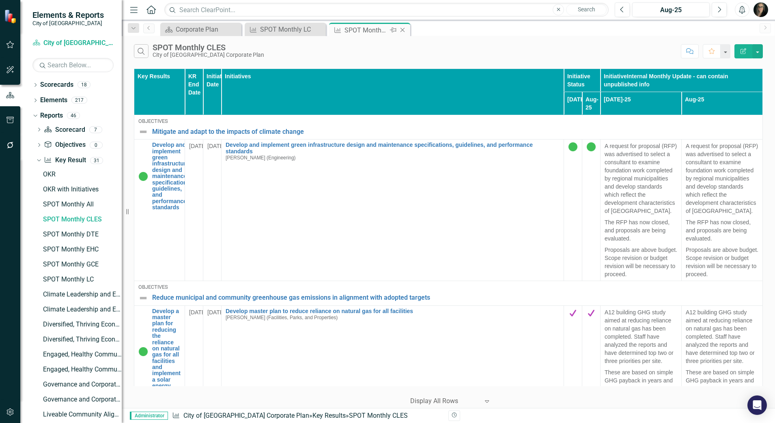
click at [400, 30] on icon "Close" at bounding box center [402, 30] width 8 height 6
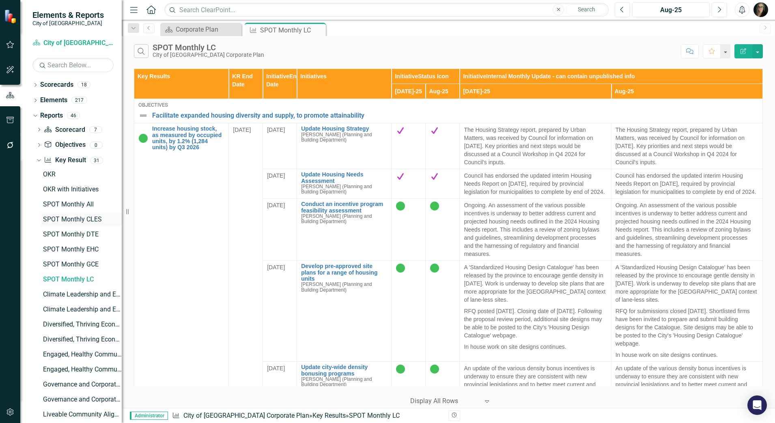
click at [88, 217] on div "SPOT Monthly CLES" at bounding box center [82, 219] width 79 height 7
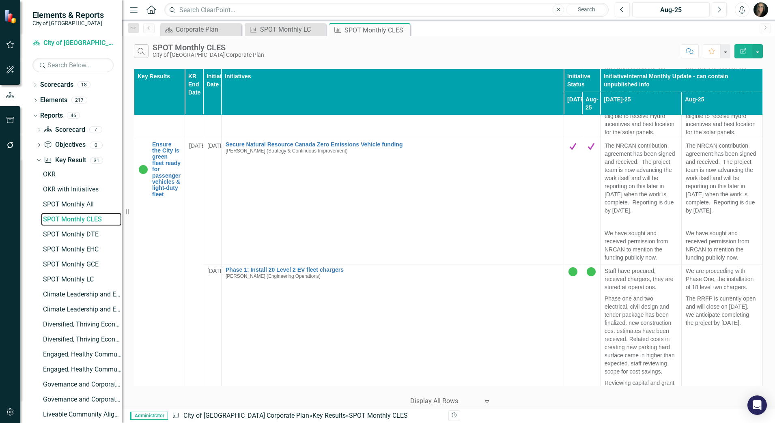
scroll to position [558, 0]
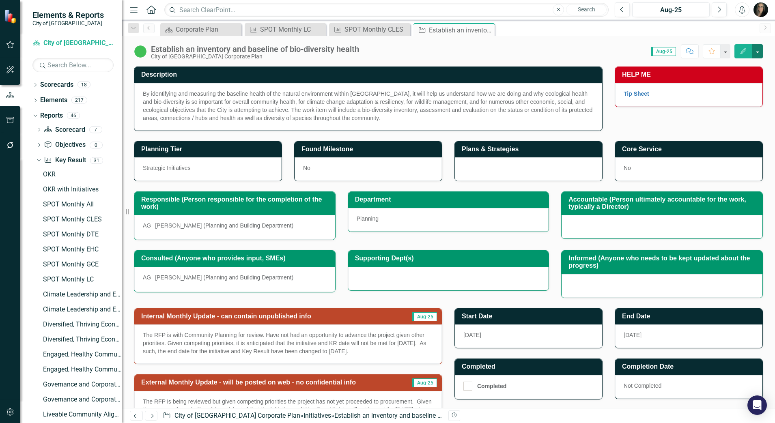
click at [758, 53] on button "button" at bounding box center [757, 51] width 11 height 14
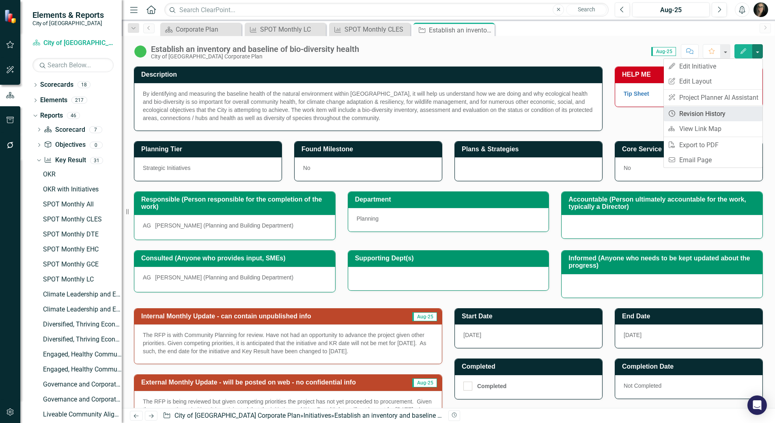
click at [720, 114] on link "Revision History Revision History" at bounding box center [713, 113] width 99 height 15
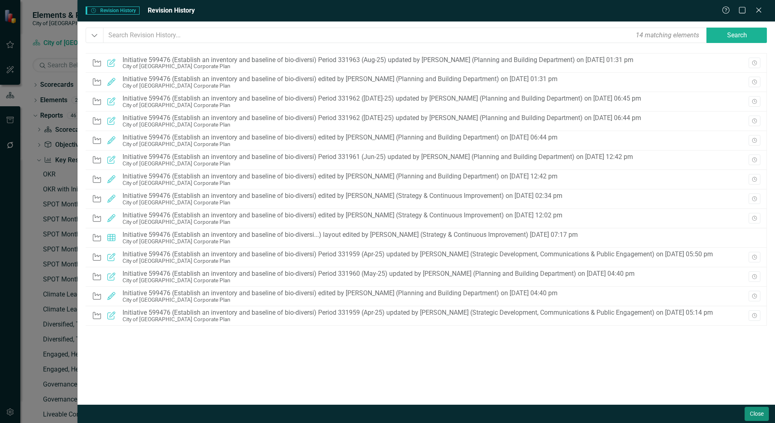
click at [750, 416] on button "Close" at bounding box center [756, 414] width 24 height 14
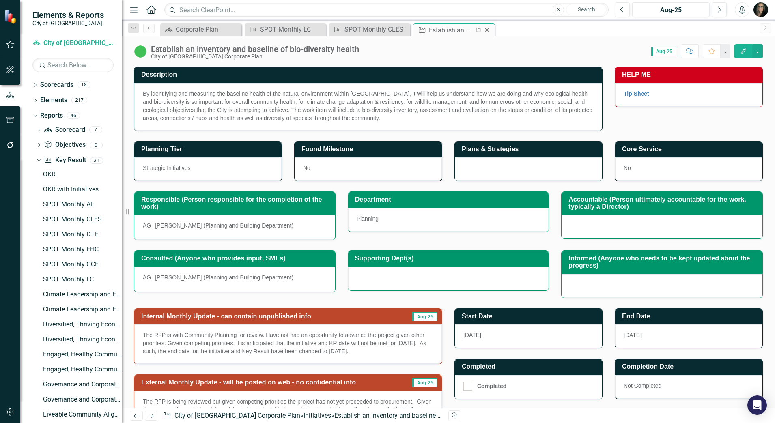
click at [488, 27] on icon "Close" at bounding box center [487, 30] width 8 height 6
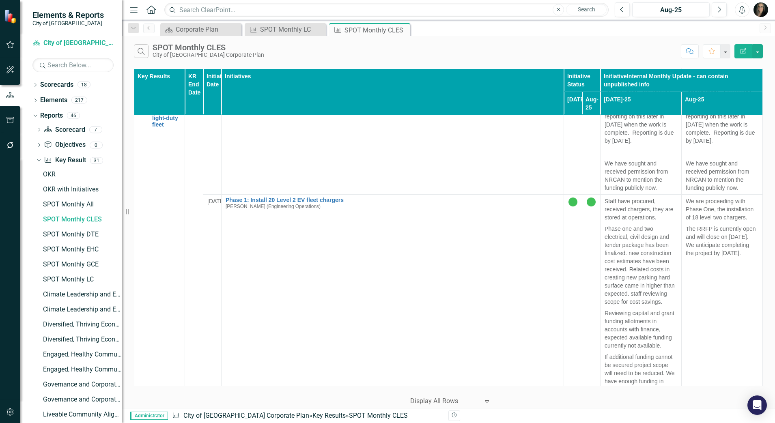
scroll to position [659, 0]
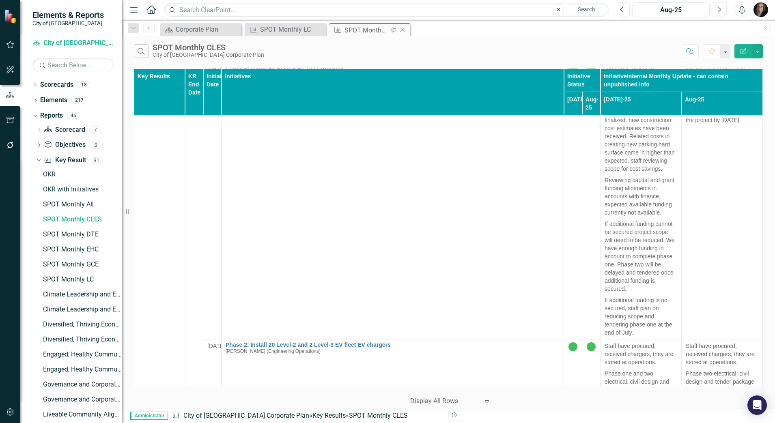
click at [403, 28] on icon "Close" at bounding box center [402, 30] width 8 height 6
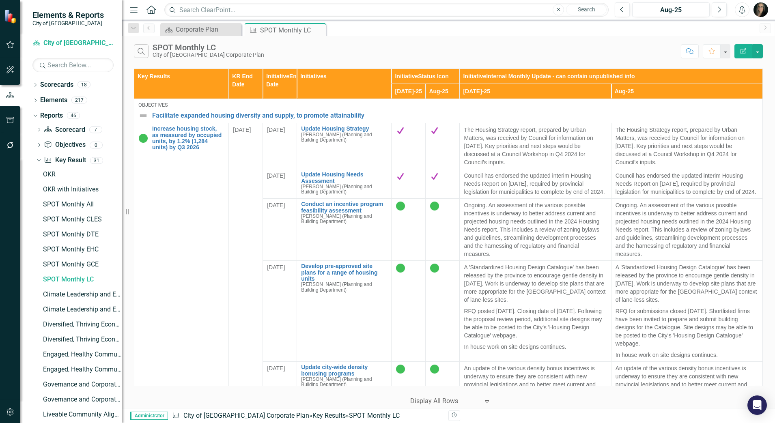
click at [367, 42] on div "Search SPOT Monthly LC City of [GEOGRAPHIC_DATA] Corporate Plan Comment Favorit…" at bounding box center [448, 49] width 653 height 26
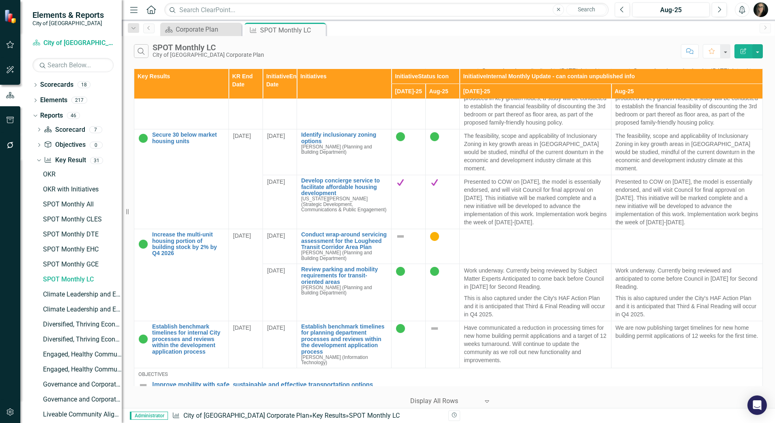
scroll to position [355, 0]
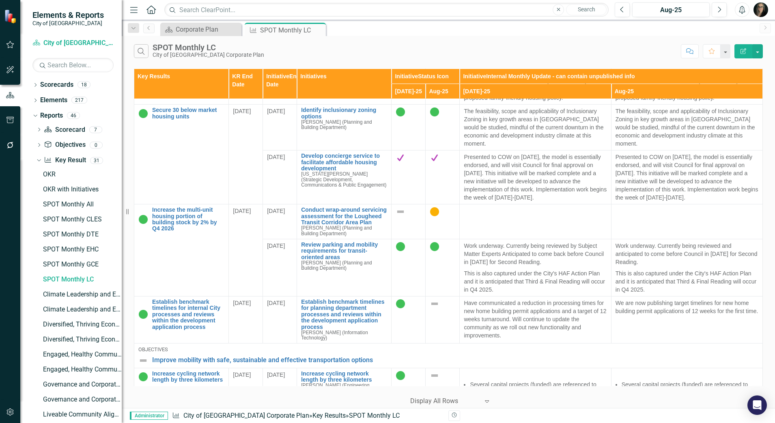
click at [400, 51] on div "Search SPOT Monthly LC City of [GEOGRAPHIC_DATA] Corporate Plan" at bounding box center [405, 51] width 543 height 14
click at [34, 84] on icon "Dropdown" at bounding box center [35, 86] width 6 height 4
click at [42, 100] on icon "Dropdown" at bounding box center [40, 99] width 6 height 5
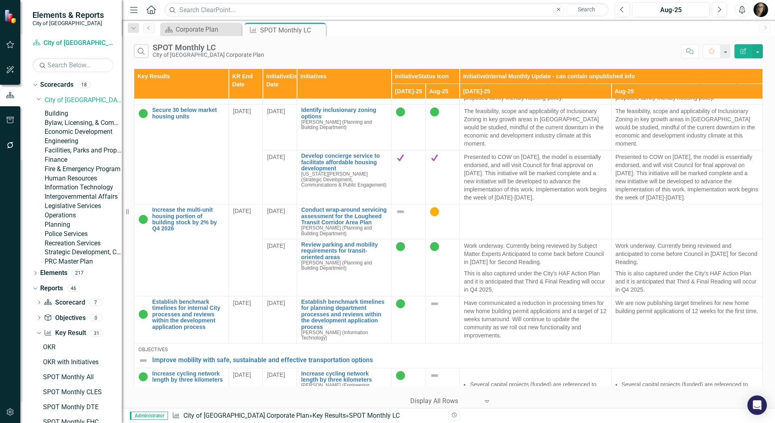
click at [72, 230] on link "Planning" at bounding box center [83, 224] width 77 height 9
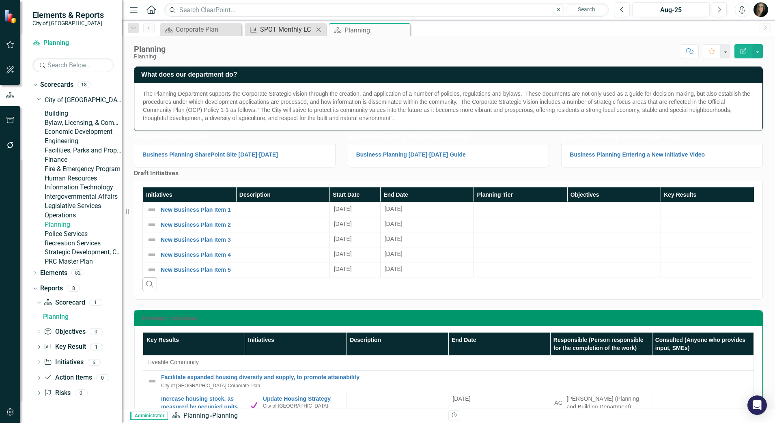
click at [280, 32] on div "SPOT Monthly LC" at bounding box center [287, 29] width 54 height 10
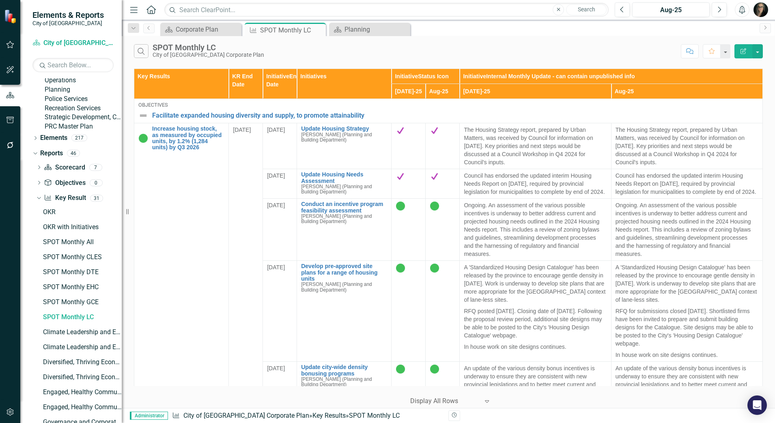
scroll to position [139, 0]
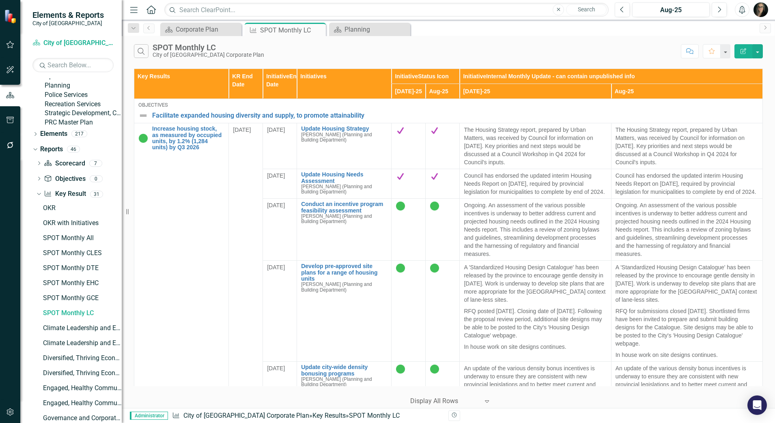
click at [381, 58] on div "Search SPOT Monthly LC City of [GEOGRAPHIC_DATA] Corporate Plan Comment Favorit…" at bounding box center [448, 49] width 653 height 26
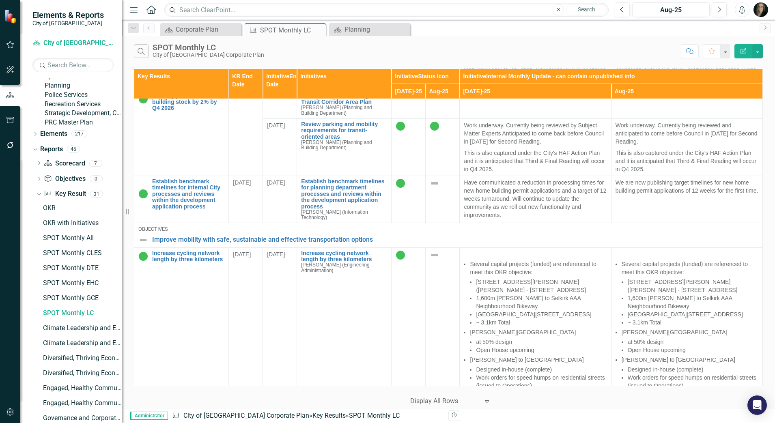
scroll to position [472, 0]
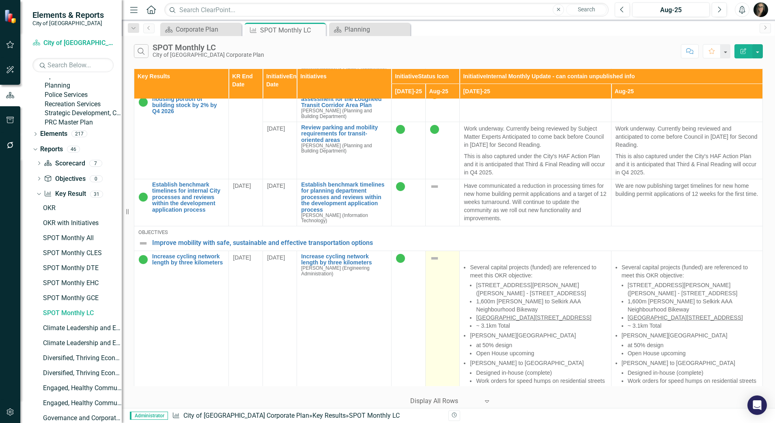
click at [435, 263] on img at bounding box center [435, 259] width 10 height 10
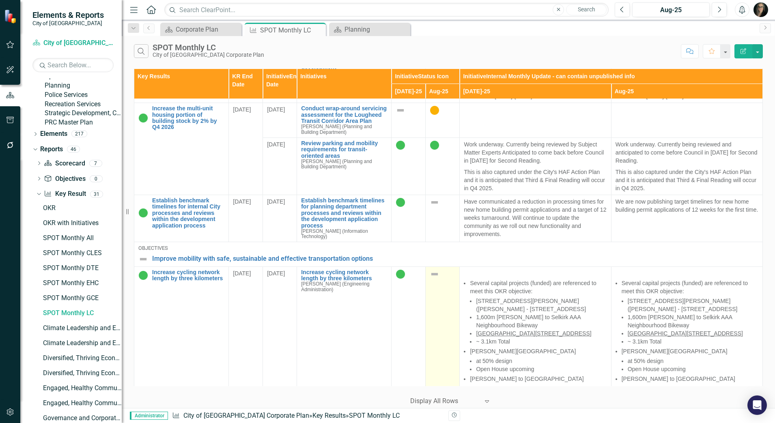
click at [433, 279] on img at bounding box center [435, 274] width 10 height 10
click at [430, 279] on img at bounding box center [435, 274] width 10 height 10
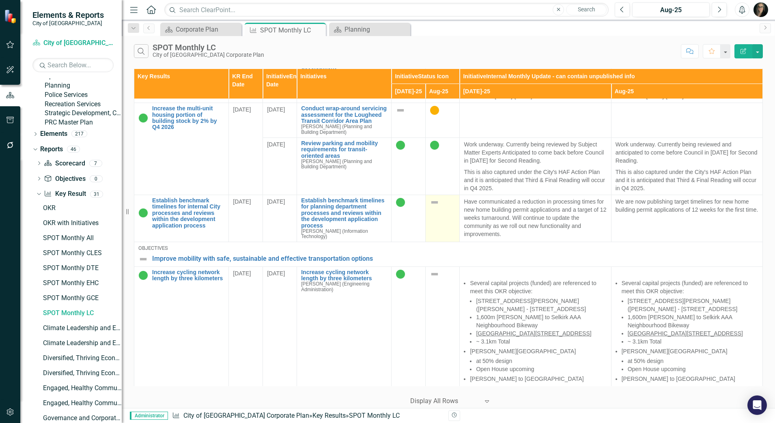
click at [432, 207] on img at bounding box center [435, 203] width 10 height 10
click at [372, 54] on div "Search SPOT Monthly LC City of [GEOGRAPHIC_DATA] Corporate Plan" at bounding box center [405, 51] width 543 height 14
click at [9, 410] on icon "button" at bounding box center [9, 412] width 7 height 7
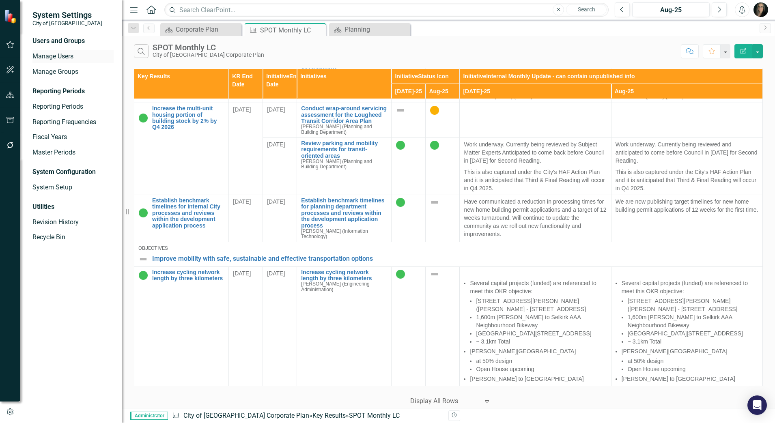
click at [72, 54] on link "Manage Users" at bounding box center [72, 56] width 81 height 9
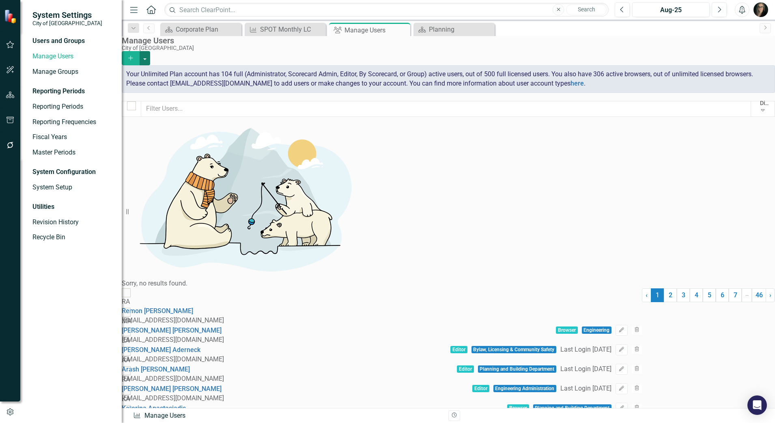
click at [150, 52] on button "button" at bounding box center [145, 58] width 11 height 14
click at [463, 51] on div "City of [GEOGRAPHIC_DATA]" at bounding box center [446, 48] width 649 height 6
click at [457, 28] on div "Planning" at bounding box center [456, 29] width 54 height 10
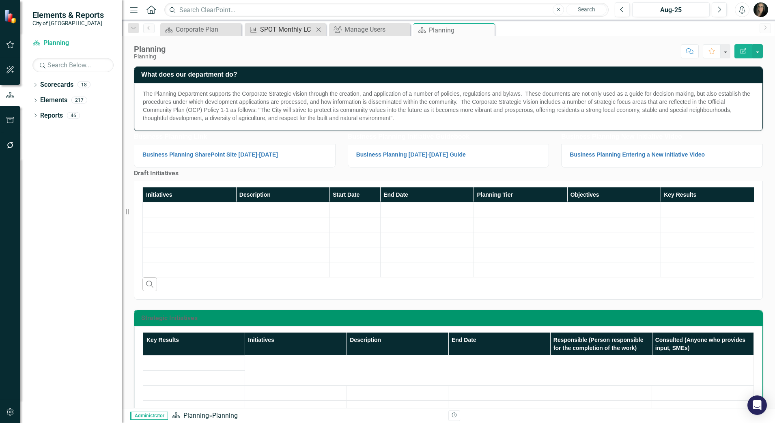
drag, startPoint x: 487, startPoint y: 29, endPoint x: 305, endPoint y: 32, distance: 181.8
click at [0, 0] on icon "Close" at bounding box center [0, 0] width 0 height 0
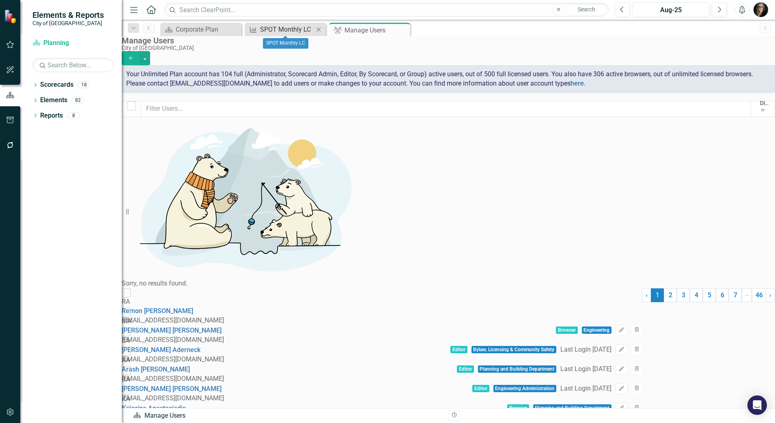
click at [283, 29] on div "SPOT Monthly LC" at bounding box center [287, 29] width 54 height 10
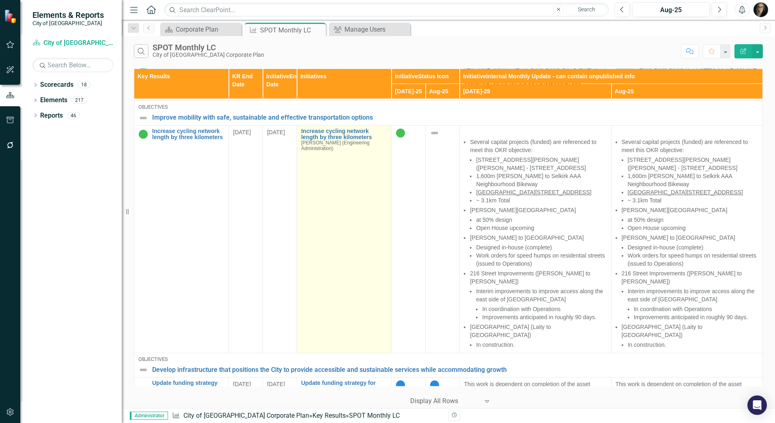
scroll to position [609, 0]
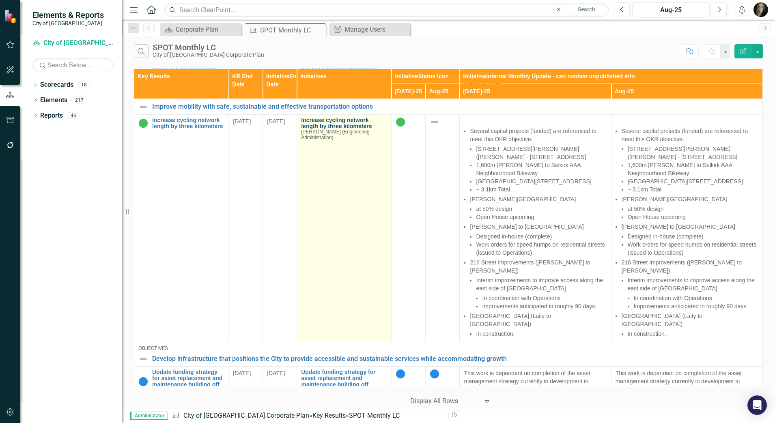
click at [322, 129] on link "Increase cycling network length by three kilometers" at bounding box center [344, 123] width 86 height 13
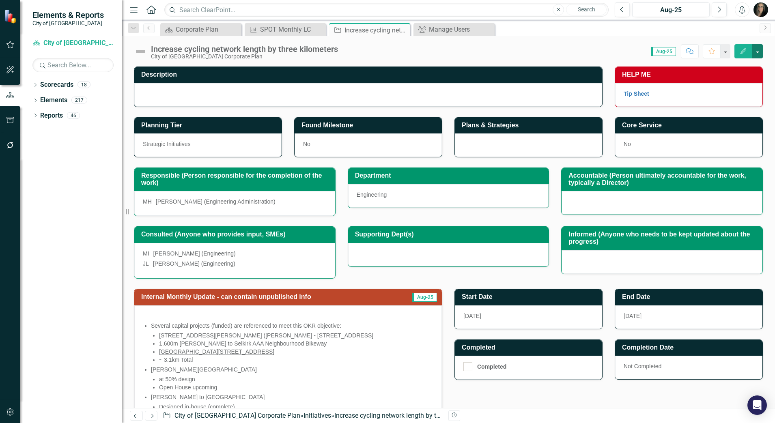
click at [759, 53] on button "button" at bounding box center [757, 51] width 11 height 14
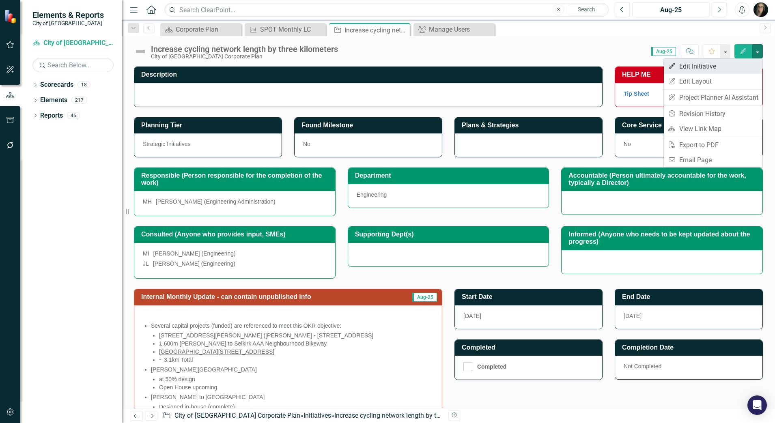
click at [720, 69] on link "Edit Edit Initiative" at bounding box center [713, 66] width 99 height 15
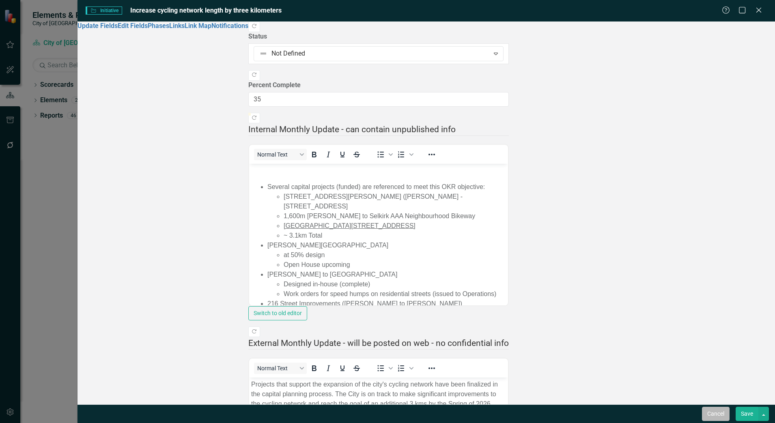
click at [712, 413] on button "Cancel" at bounding box center [716, 414] width 28 height 14
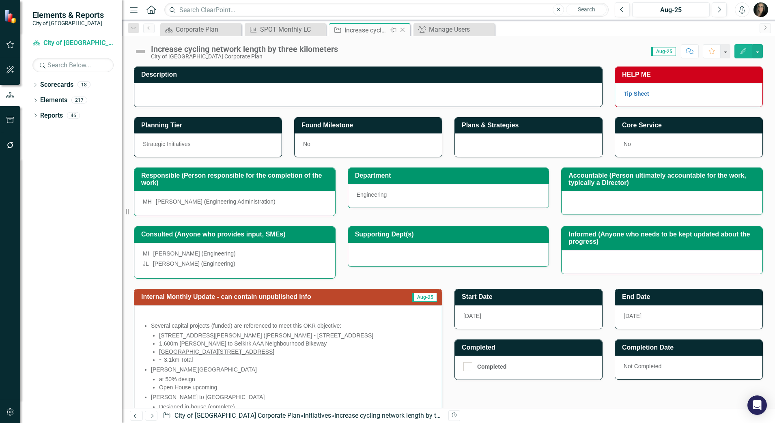
click at [403, 30] on icon at bounding box center [402, 30] width 4 height 4
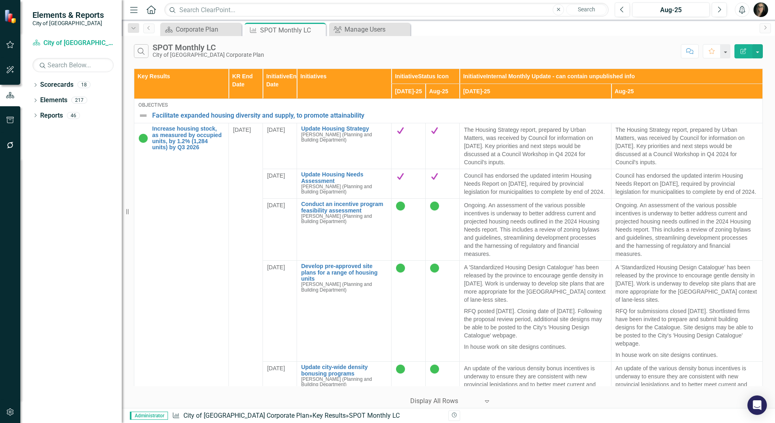
click at [12, 414] on icon "button" at bounding box center [10, 412] width 9 height 6
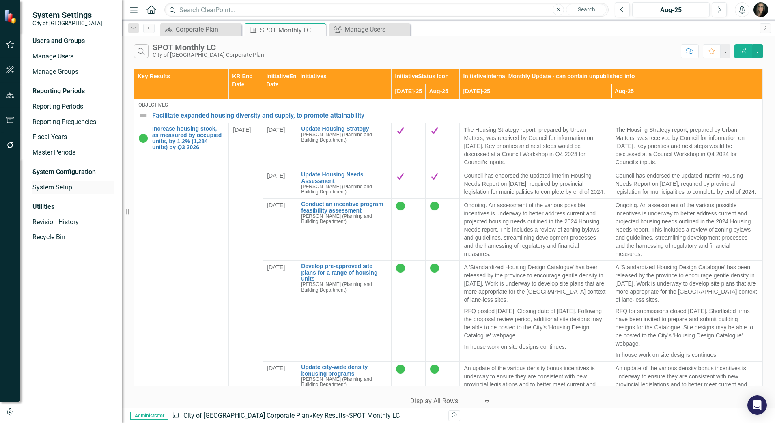
click at [66, 189] on link "System Setup" at bounding box center [72, 187] width 81 height 9
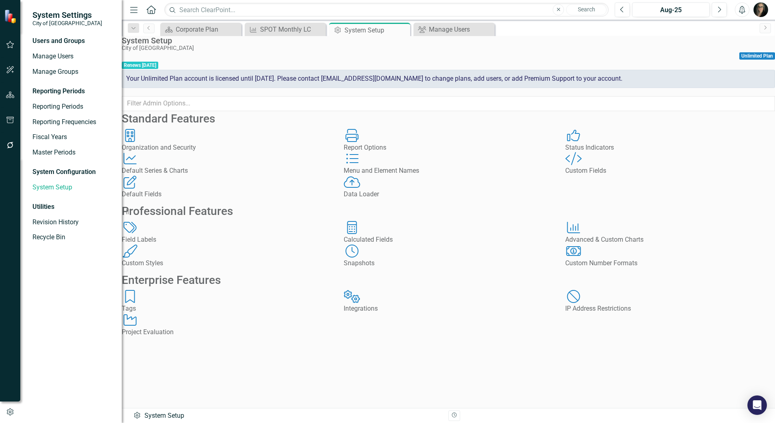
click at [581, 165] on icon "Custom Style" at bounding box center [573, 158] width 17 height 13
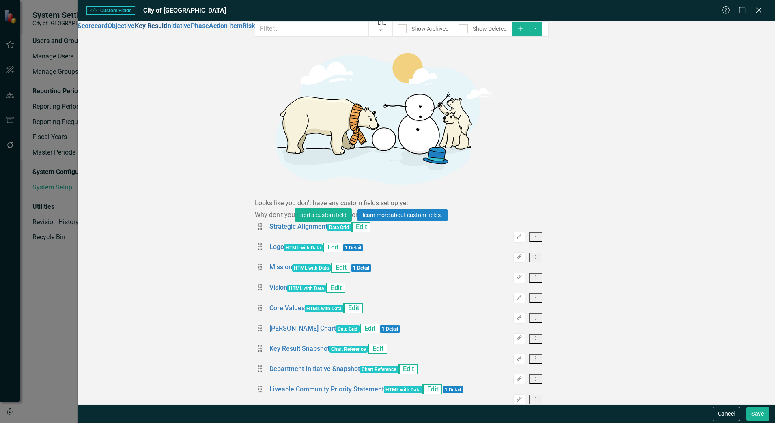
click at [135, 30] on link "Key Result" at bounding box center [150, 26] width 31 height 8
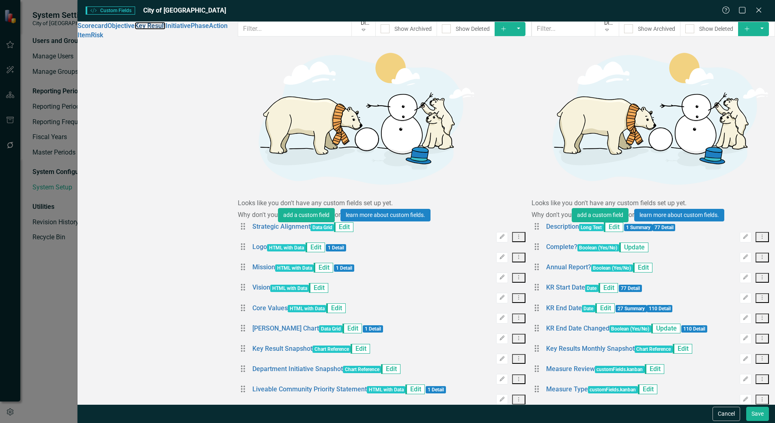
scroll to position [8, 0]
click at [711, 372] on link "Trash Delete Custom Field" at bounding box center [711, 369] width 86 height 15
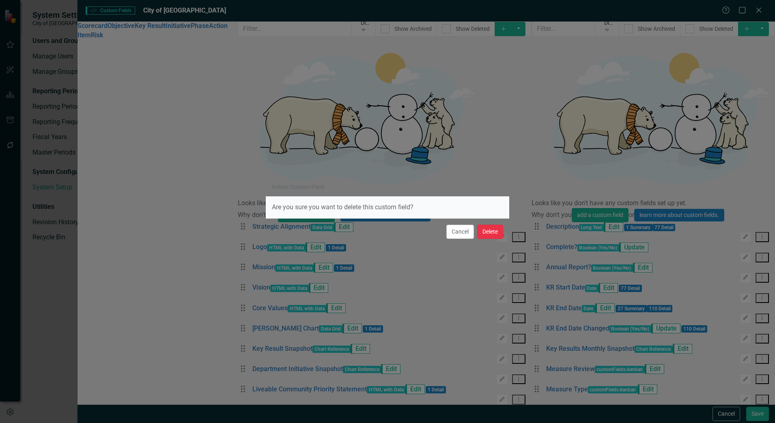
click at [493, 237] on button "Delete" at bounding box center [490, 232] width 26 height 14
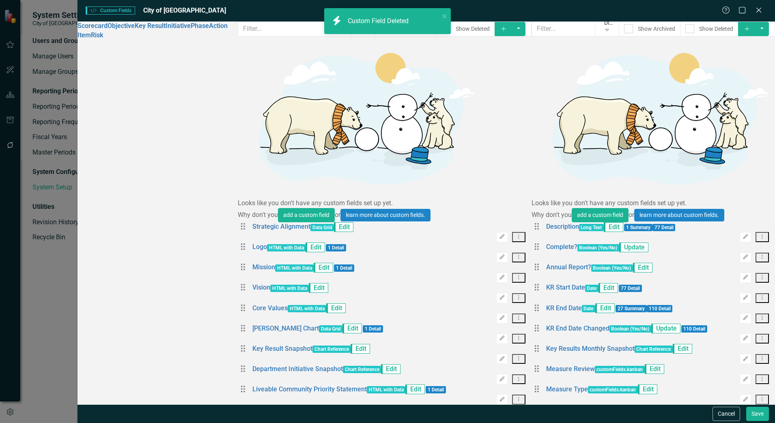
scroll to position [0, 0]
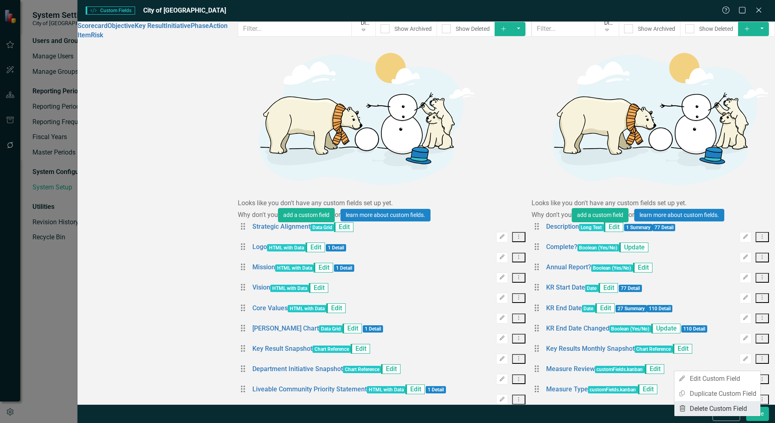
click at [718, 406] on link "Trash Delete Custom Field" at bounding box center [717, 408] width 86 height 15
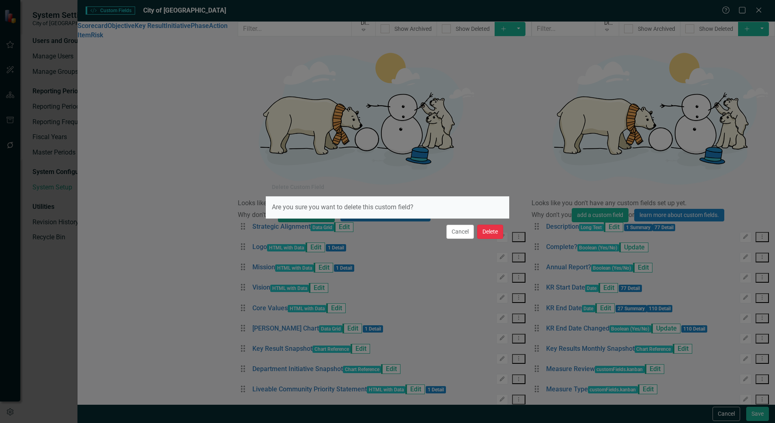
click at [493, 231] on button "Delete" at bounding box center [490, 232] width 26 height 14
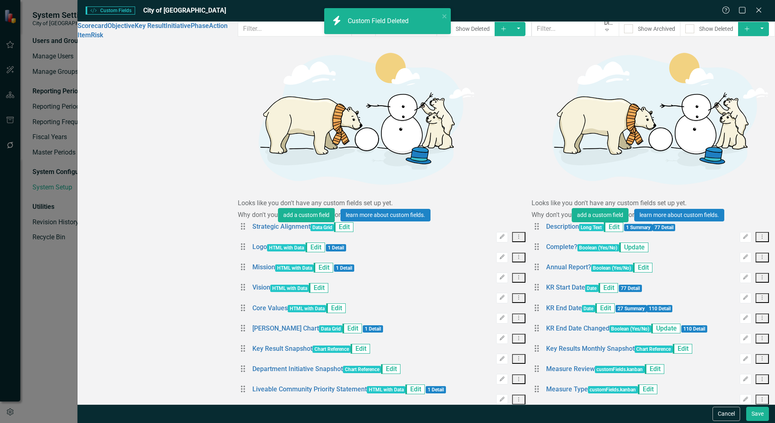
click at [759, 368] on div "Custom fields are one of the most powerful features of ClearPoint. With custom …" at bounding box center [652, 213] width 243 height 383
click at [725, 380] on link "Trash Delete Custom Field" at bounding box center [717, 383] width 86 height 15
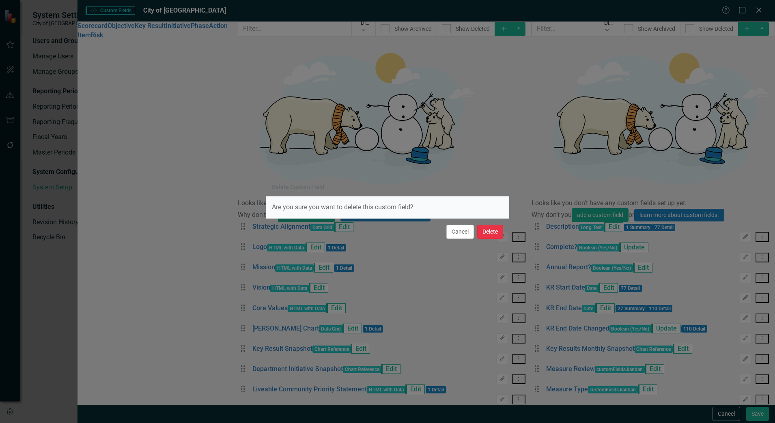
click at [493, 234] on button "Delete" at bounding box center [490, 232] width 26 height 14
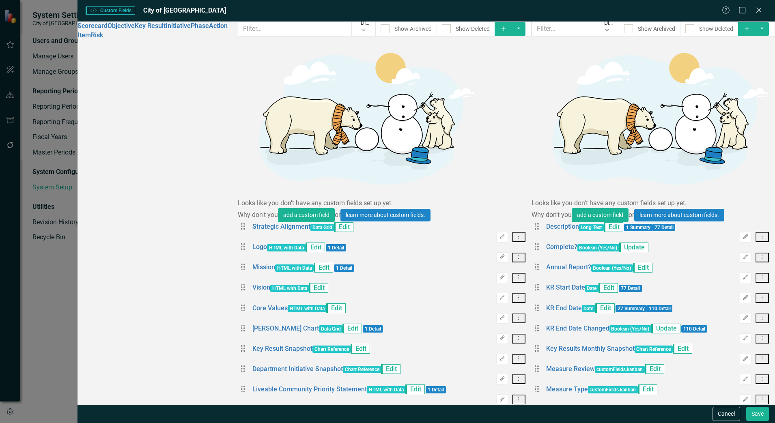
click at [724, 359] on link "Trash Delete Custom Field" at bounding box center [717, 357] width 86 height 15
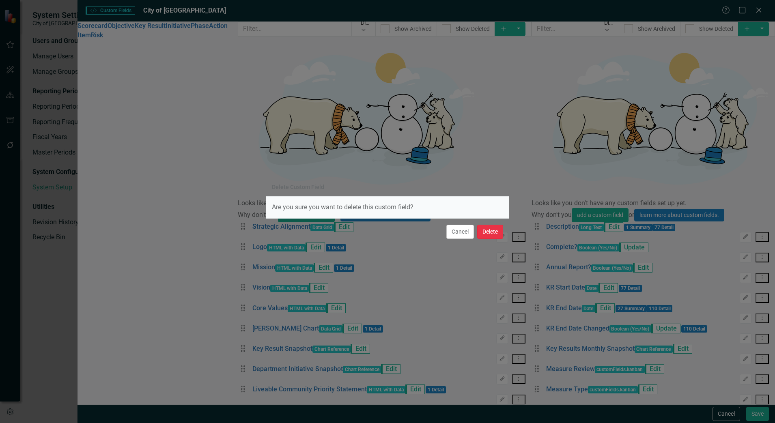
click at [491, 233] on button "Delete" at bounding box center [490, 232] width 26 height 14
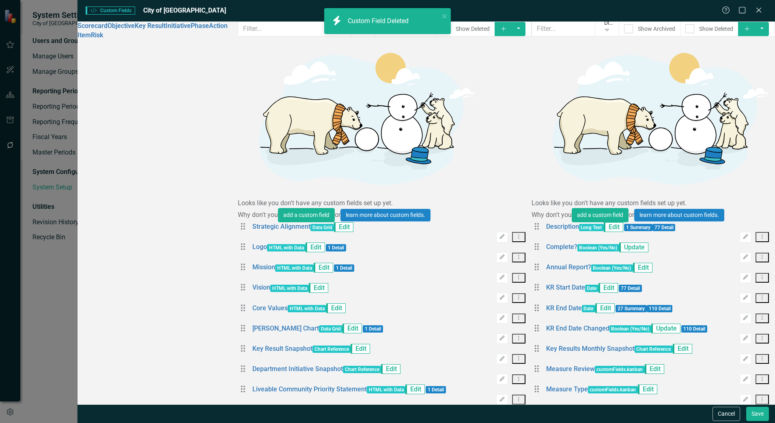
click at [759, 417] on icon "Dropdown Menu" at bounding box center [762, 419] width 7 height 5
click at [719, 328] on link "Trash Delete Custom Field" at bounding box center [717, 332] width 86 height 15
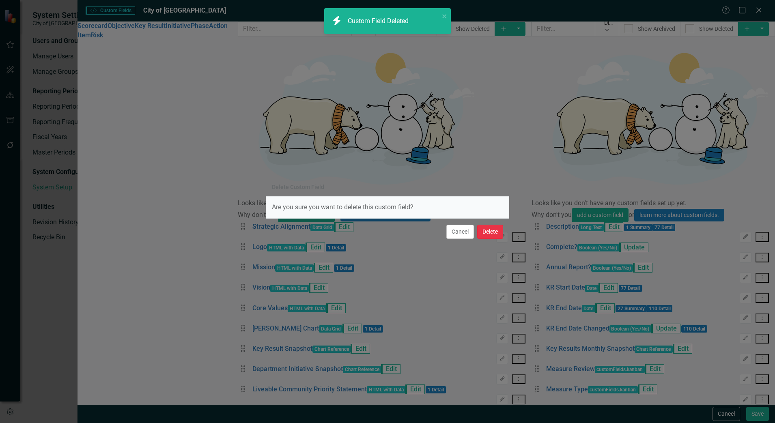
click at [484, 237] on button "Delete" at bounding box center [490, 232] width 26 height 14
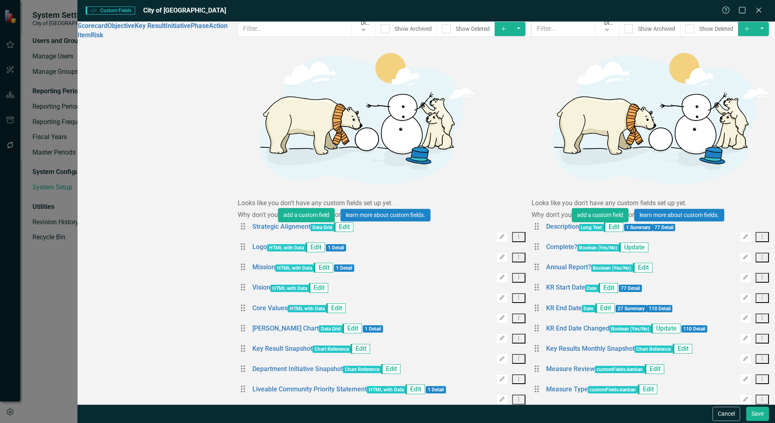
click at [759, 397] on icon "Dropdown Menu" at bounding box center [762, 399] width 7 height 5
click at [723, 301] on link "Trash Delete Custom Field" at bounding box center [717, 306] width 86 height 15
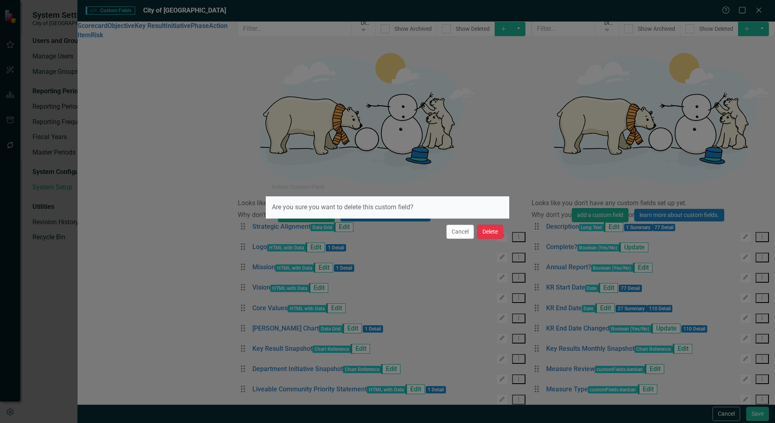
click at [495, 232] on button "Delete" at bounding box center [490, 232] width 26 height 14
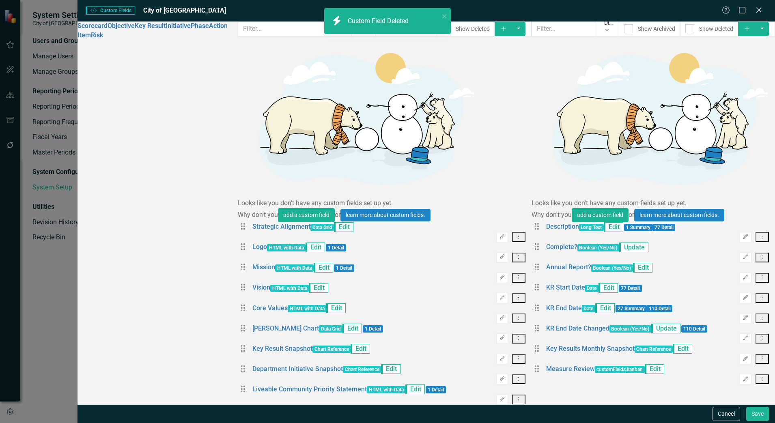
click at [759, 376] on icon "Dropdown Menu" at bounding box center [762, 378] width 7 height 5
click at [727, 278] on link "Trash Delete Custom Field" at bounding box center [717, 280] width 86 height 15
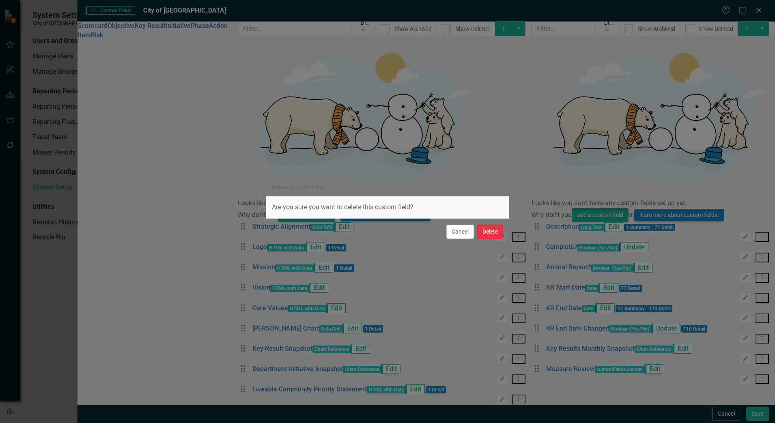
click at [495, 233] on button "Delete" at bounding box center [490, 232] width 26 height 14
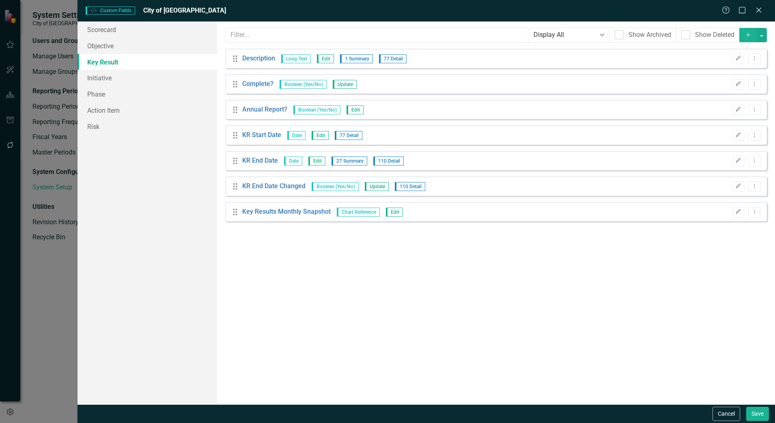
click at [452, 245] on div "Custom fields are one of the most powerful features of ClearPoint. With custom …" at bounding box center [496, 213] width 558 height 383
click at [750, 30] on button "Add" at bounding box center [748, 35] width 18 height 14
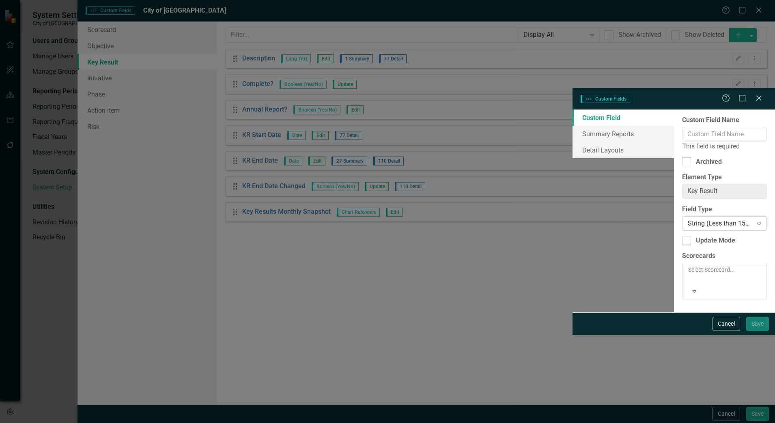
click at [688, 219] on div "String (Less than 150 characters)" at bounding box center [720, 223] width 65 height 9
click at [725, 331] on button "Cancel" at bounding box center [726, 324] width 28 height 14
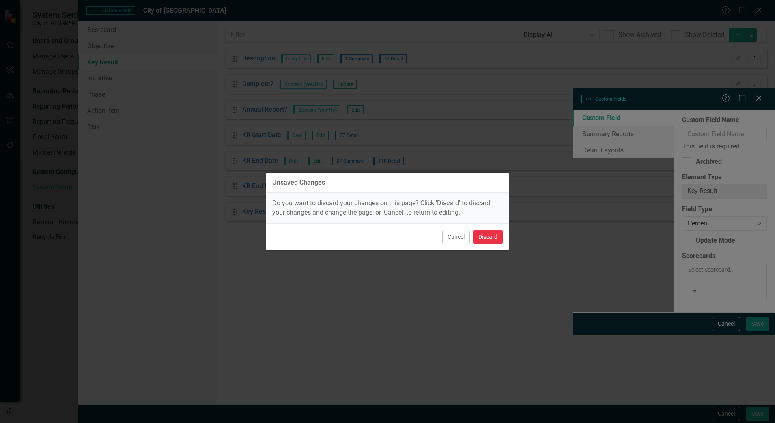
click at [486, 236] on button "Discard" at bounding box center [488, 237] width 30 height 14
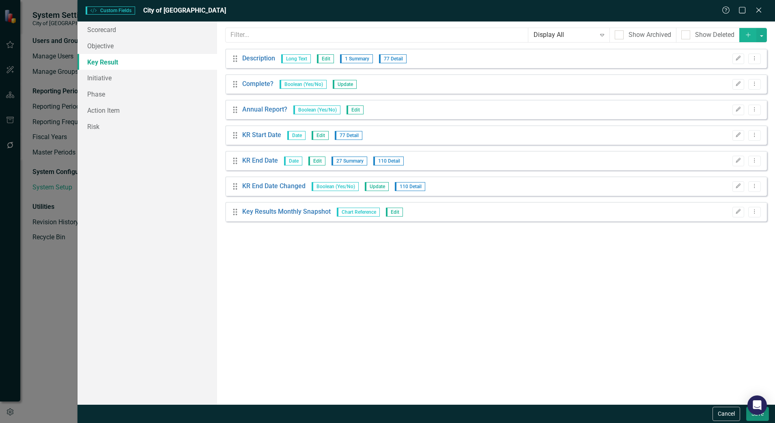
click at [758, 417] on button "Save" at bounding box center [757, 414] width 23 height 14
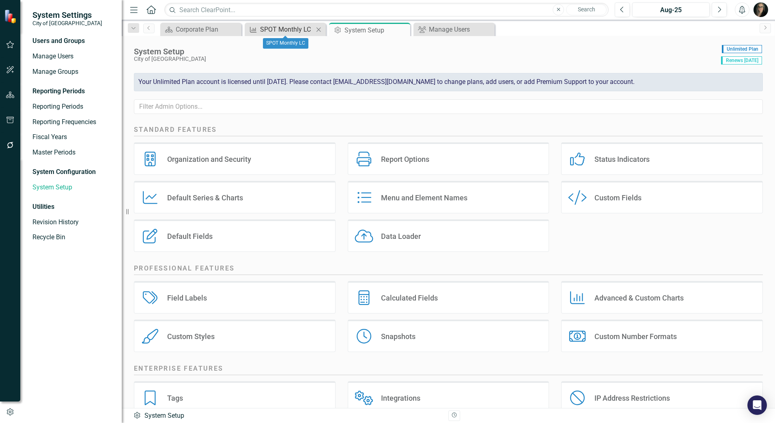
click at [286, 30] on div "SPOT Monthly LC" at bounding box center [287, 29] width 54 height 10
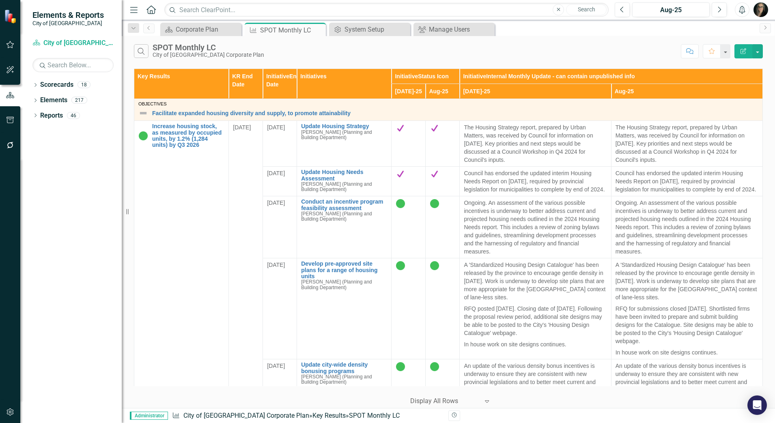
click at [131, 8] on icon "Menu" at bounding box center [134, 9] width 11 height 9
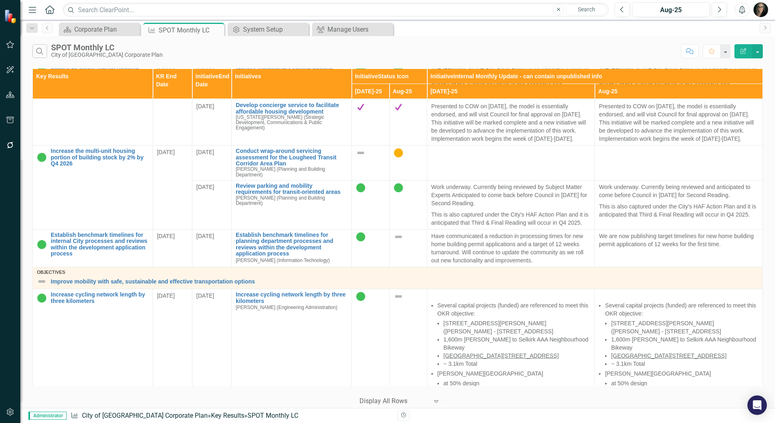
scroll to position [355, 0]
click at [395, 241] on img at bounding box center [399, 237] width 10 height 10
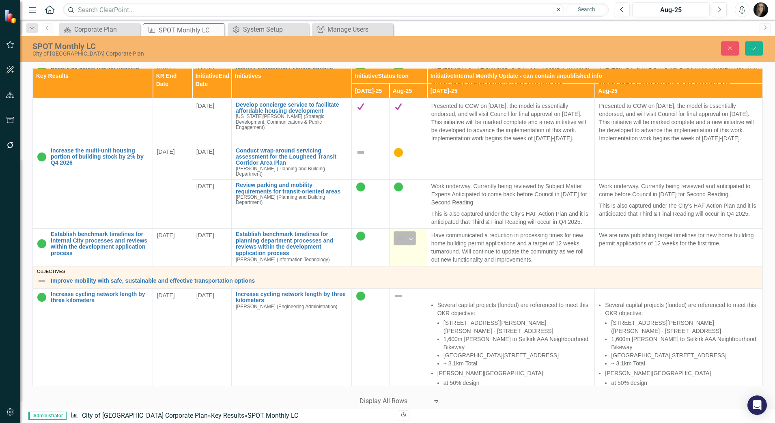
click at [398, 243] on img at bounding box center [401, 239] width 10 height 10
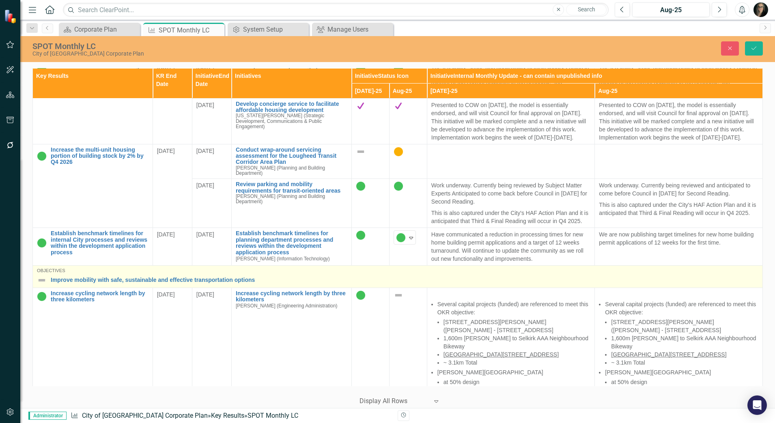
scroll to position [344, 0]
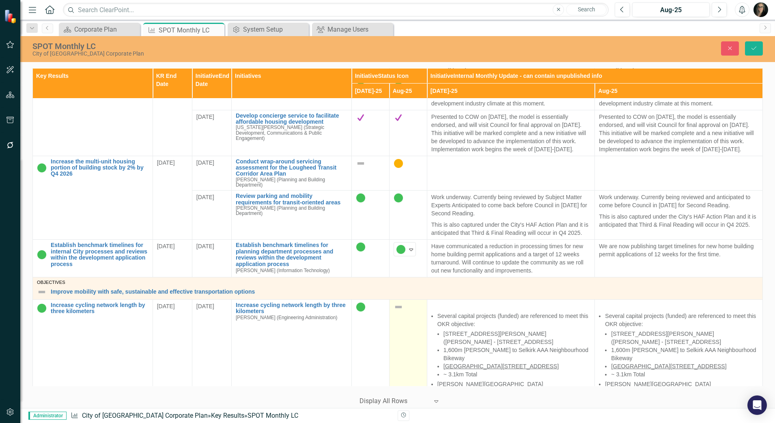
click at [397, 312] on img at bounding box center [399, 307] width 10 height 10
click at [751, 49] on icon "Save" at bounding box center [753, 48] width 7 height 6
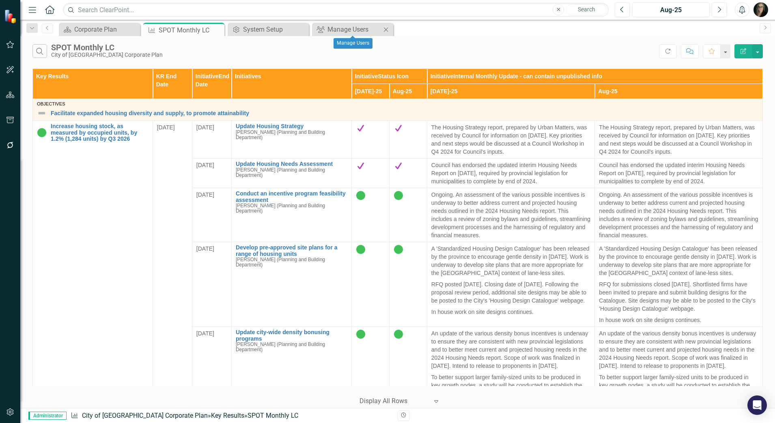
click at [385, 29] on icon at bounding box center [386, 29] width 4 height 4
click at [303, 30] on icon "Close" at bounding box center [301, 29] width 8 height 6
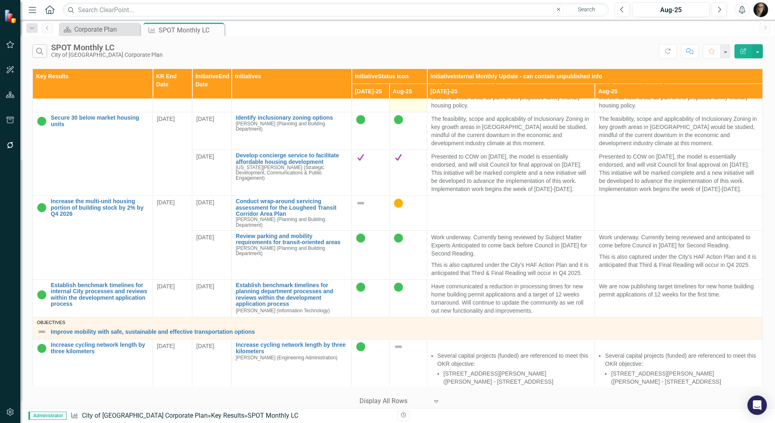
scroll to position [355, 0]
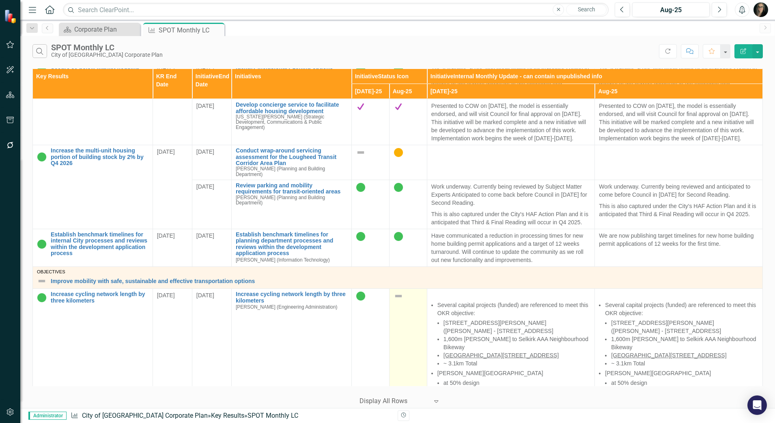
click at [395, 301] on img at bounding box center [399, 296] width 10 height 10
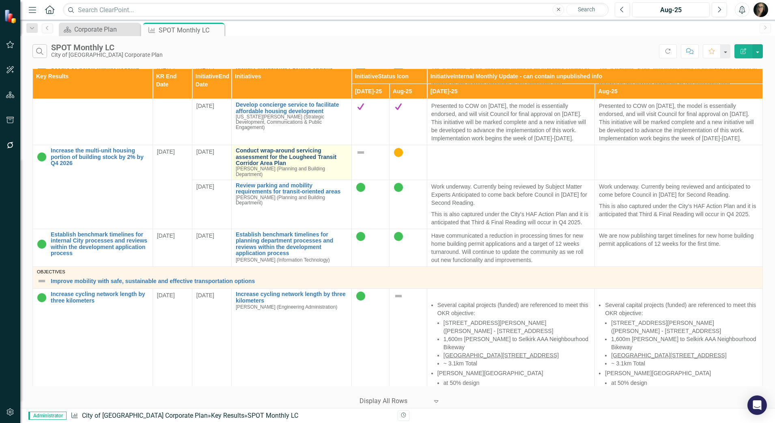
click at [299, 162] on link "Conduct wrap-around servicing assessment for the Lougheed Transit Corridor Area…" at bounding box center [292, 157] width 112 height 19
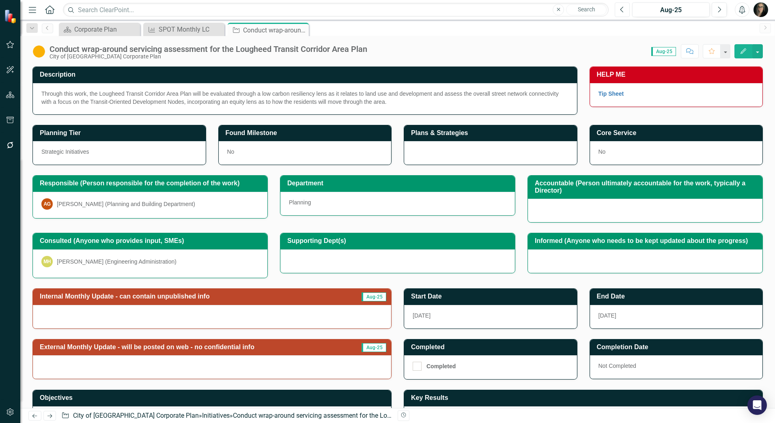
click at [622, 8] on icon "Previous" at bounding box center [622, 9] width 4 height 7
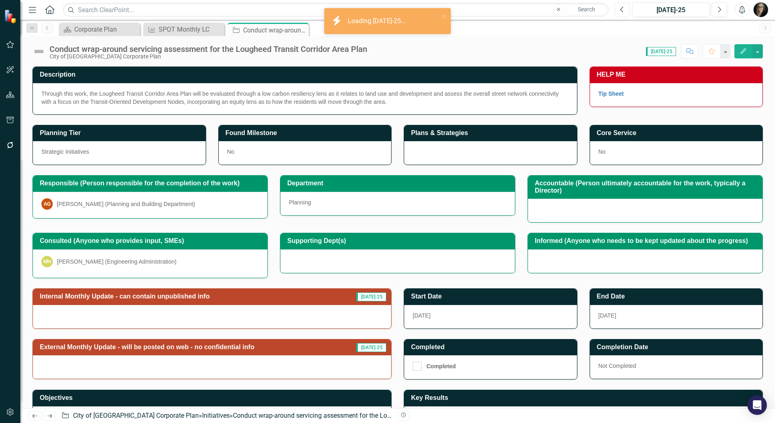
click at [622, 8] on icon "Previous" at bounding box center [622, 9] width 4 height 7
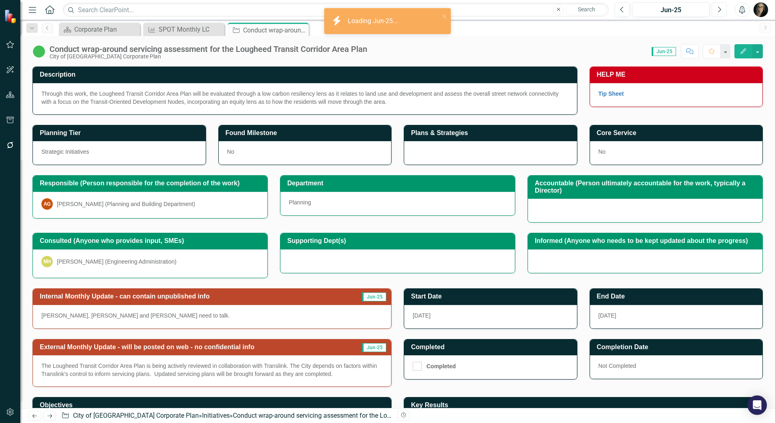
click at [718, 8] on icon "Next" at bounding box center [719, 9] width 4 height 7
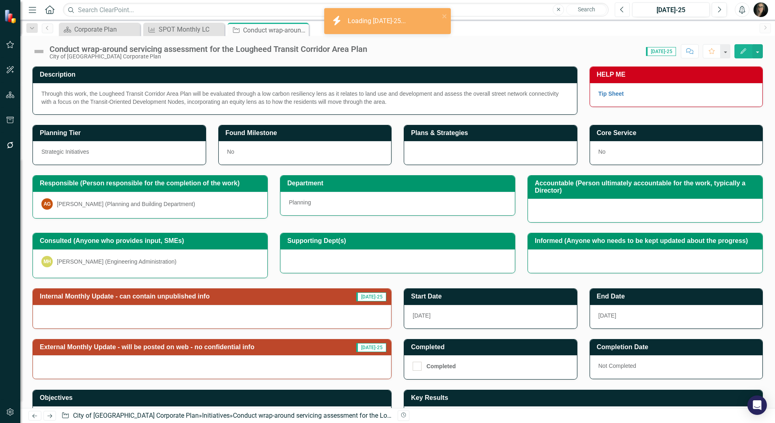
click at [627, 11] on button "Previous" at bounding box center [622, 9] width 15 height 15
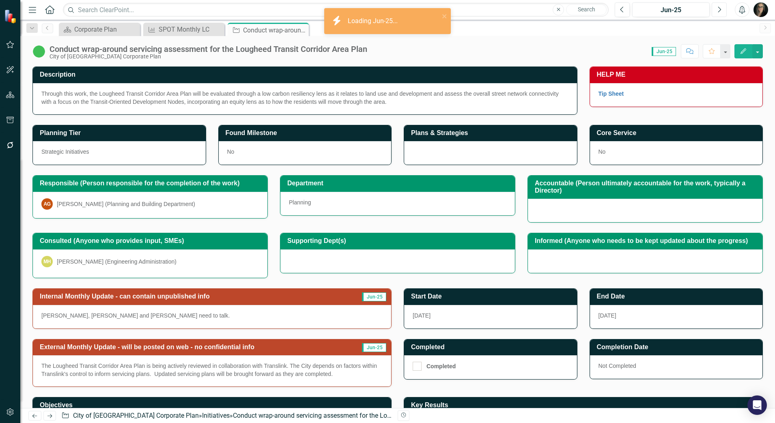
click at [721, 9] on icon "button" at bounding box center [719, 9] width 3 height 6
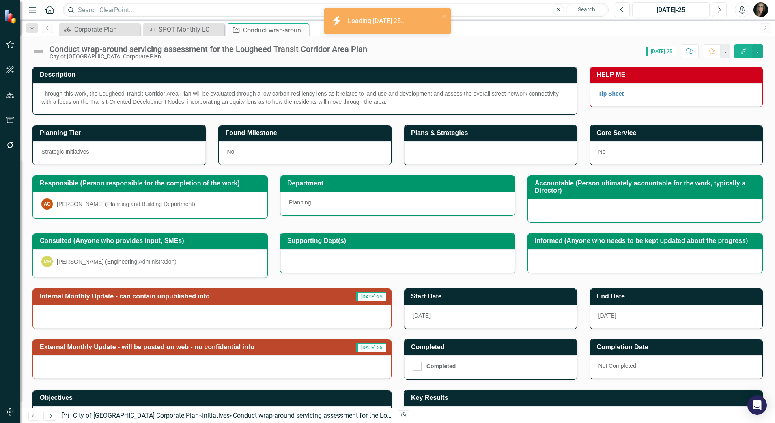
click at [721, 9] on icon "button" at bounding box center [719, 9] width 3 height 6
click at [300, 28] on icon "Close" at bounding box center [301, 30] width 8 height 6
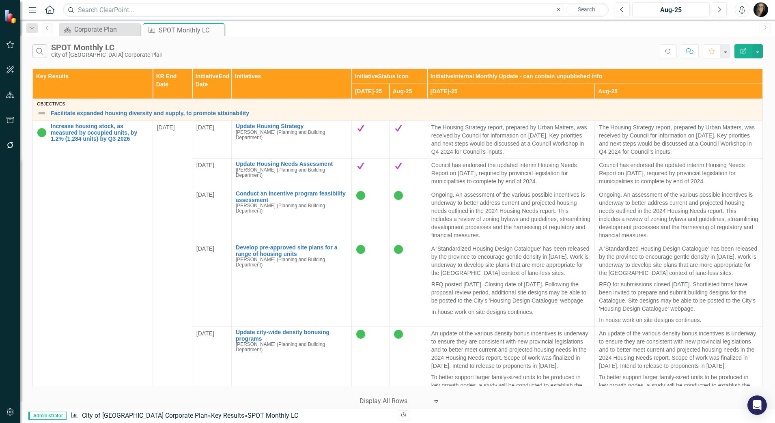
click at [199, 47] on div "Search SPOT Monthly LC City of [GEOGRAPHIC_DATA] Corporate Plan" at bounding box center [345, 51] width 626 height 14
